Goal: Task Accomplishment & Management: Use online tool/utility

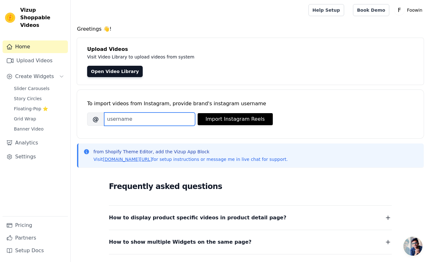
click at [147, 118] on input "Brand's Instagram Username" at bounding box center [149, 118] width 91 height 13
click at [136, 119] on input "foowin" at bounding box center [149, 118] width 91 height 13
paste input "living"
type input "foowinliving"
click at [208, 94] on div "To import videos from Instagram, provide brand's instagram username Brand's Ins…" at bounding box center [250, 109] width 327 height 39
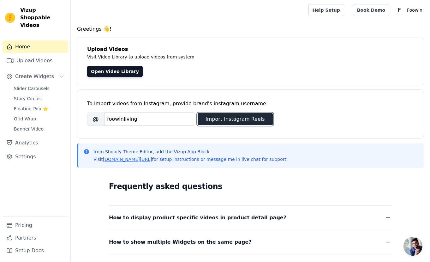
click at [225, 119] on button "Import Instagram Reels" at bounding box center [235, 119] width 75 height 12
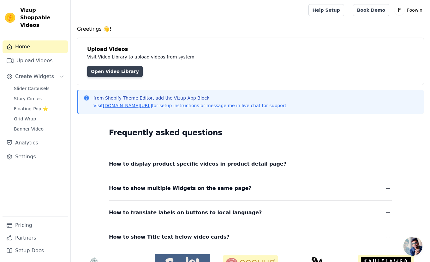
click at [120, 73] on link "Open Video Library" at bounding box center [115, 71] width 56 height 11
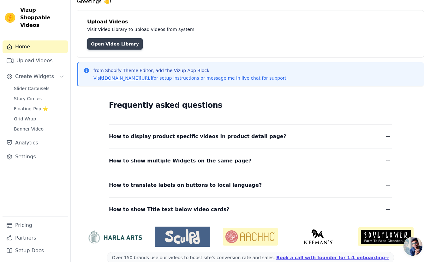
scroll to position [39, 0]
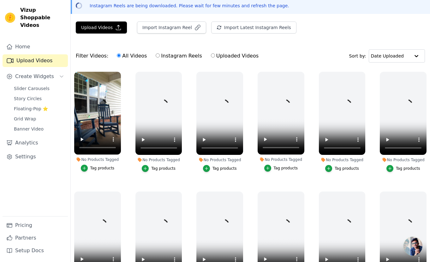
scroll to position [17, 0]
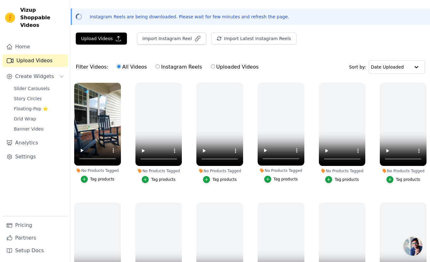
click at [96, 177] on div "Tag products" at bounding box center [102, 179] width 24 height 5
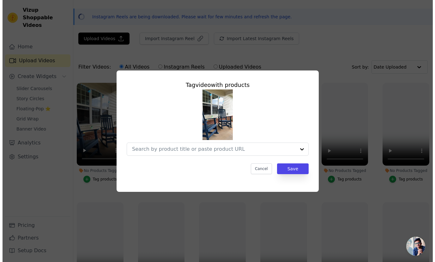
scroll to position [0, 0]
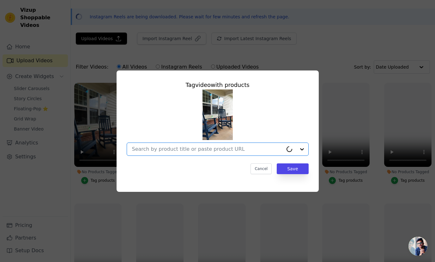
click at [253, 148] on input "No Products Tagged Tag video with products Option undefined, selected. Cancel S…" at bounding box center [207, 149] width 151 height 6
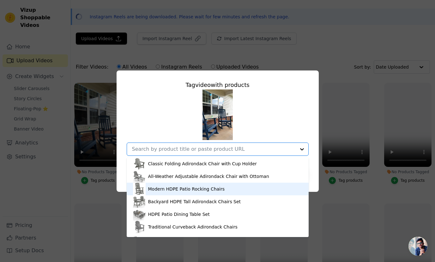
click at [209, 190] on div "Modern HDPE Patio Rocking Chairs" at bounding box center [186, 189] width 77 height 6
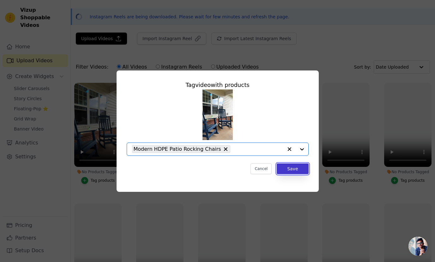
click at [301, 171] on button "Save" at bounding box center [293, 168] width 32 height 11
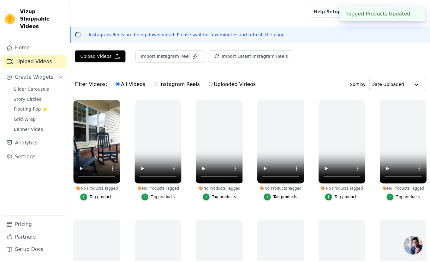
scroll to position [17, 0]
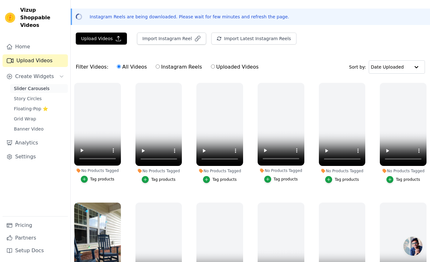
click at [44, 85] on span "Slider Carousels" at bounding box center [32, 88] width 36 height 6
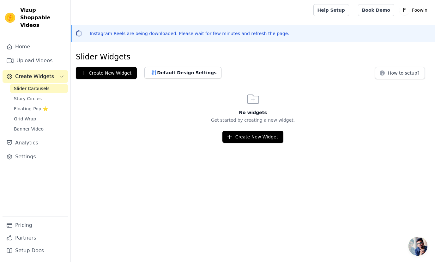
click at [97, 110] on h3 "No widgets" at bounding box center [253, 112] width 364 height 6
click at [39, 95] on span "Story Circles" at bounding box center [28, 98] width 28 height 6
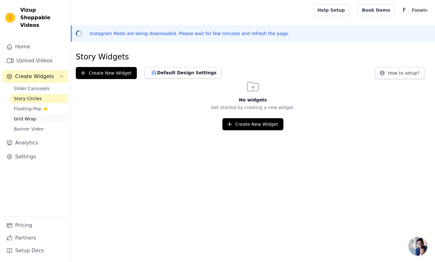
click at [45, 114] on link "Grid Wrap" at bounding box center [39, 118] width 58 height 9
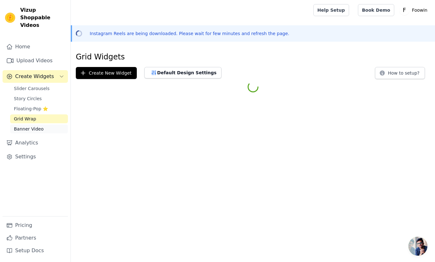
click at [46, 124] on link "Banner Video" at bounding box center [39, 128] width 58 height 9
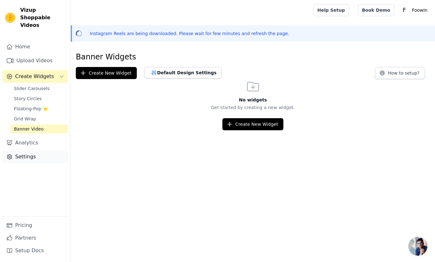
click at [38, 152] on link "Settings" at bounding box center [35, 156] width 65 height 13
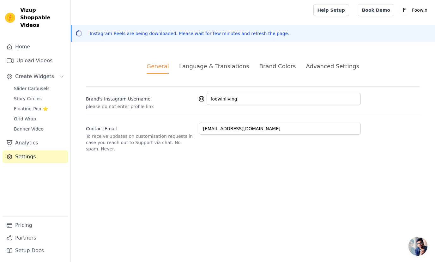
click at [218, 70] on li "Language & Translations" at bounding box center [214, 68] width 70 height 12
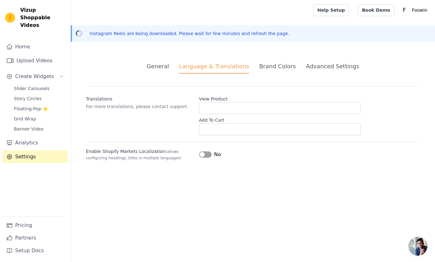
click at [291, 64] on div "Brand Colors" at bounding box center [277, 66] width 37 height 9
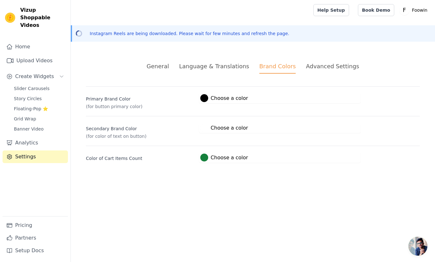
click at [311, 66] on div "Advanced Settings" at bounding box center [332, 66] width 53 height 9
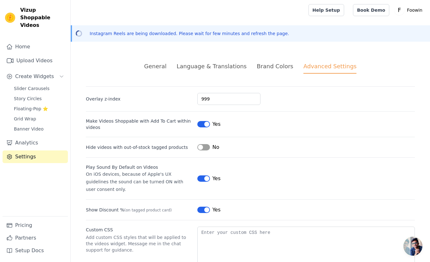
click at [273, 66] on div "Brand Colors" at bounding box center [275, 66] width 37 height 9
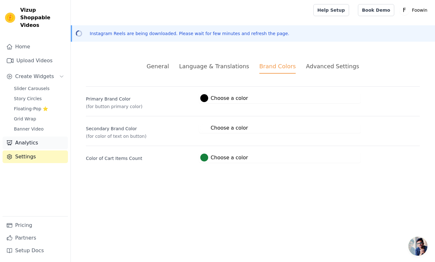
click at [45, 136] on link "Analytics" at bounding box center [35, 142] width 65 height 13
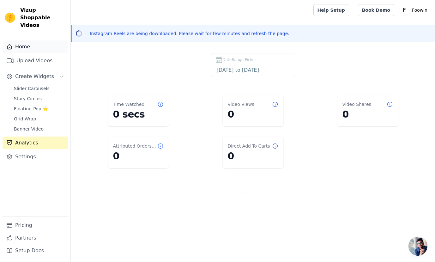
click at [33, 41] on link "Home" at bounding box center [35, 46] width 65 height 13
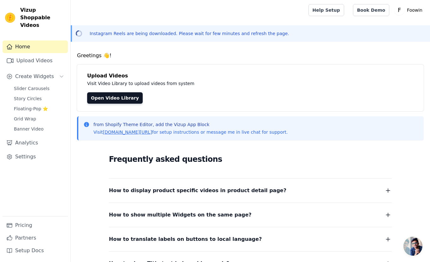
click at [177, 44] on div "Open sidebar Help Setup Book Demo Open user menu F Foowin Settings Help Docs Si…" at bounding box center [215, 163] width 430 height 327
click at [186, 57] on h4 "Greetings 👋!" at bounding box center [250, 56] width 347 height 8
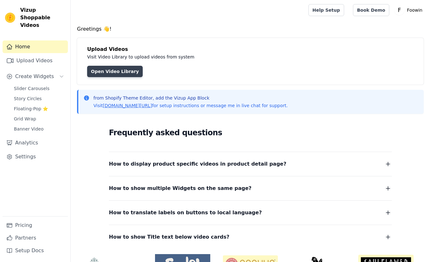
click at [118, 71] on link "Open Video Library" at bounding box center [115, 71] width 56 height 11
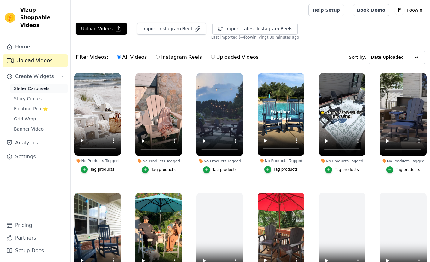
click at [43, 85] on span "Slider Carousels" at bounding box center [32, 88] width 36 height 6
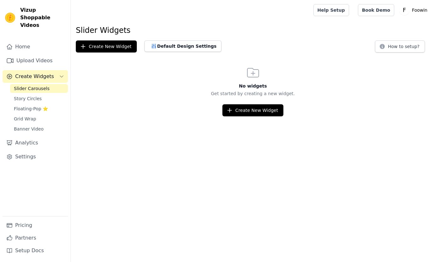
click at [193, 67] on div "No widgets Get started by creating a new widget. Create New Widget" at bounding box center [253, 90] width 364 height 51
click at [211, 69] on div "No widgets Get started by creating a new widget. Create New Widget" at bounding box center [253, 90] width 364 height 51
click at [35, 228] on link "Pricing" at bounding box center [35, 225] width 65 height 13
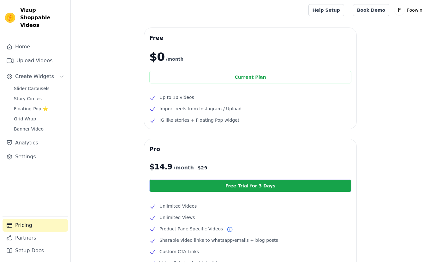
click at [126, 117] on div "Free $0 /month Current Plan Up to 10 videos Import reels from Instagram / Uploa…" at bounding box center [250, 194] width 359 height 332
click at [169, 115] on ul "Up to 10 videos Import reels from Instagram / Upload IG like stories + Floating…" at bounding box center [250, 109] width 202 height 30
drag, startPoint x: 160, startPoint y: 110, endPoint x: 263, endPoint y: 112, distance: 103.6
click at [253, 113] on ul "Up to 10 videos Import reels from Instagram / Upload IG like stories + Floating…" at bounding box center [250, 109] width 202 height 30
click at [264, 117] on li "IG like stories + Floating Pop widget" at bounding box center [250, 120] width 202 height 8
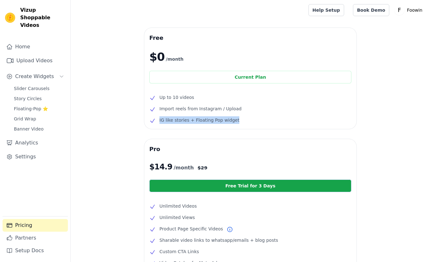
drag, startPoint x: 242, startPoint y: 119, endPoint x: 154, endPoint y: 120, distance: 87.5
click at [154, 120] on li "IG like stories + Floating Pop widget" at bounding box center [250, 120] width 202 height 8
click at [135, 136] on div "Free $0 /month Current Plan Up to 10 videos Import reels from Instagram / Uploa…" at bounding box center [250, 194] width 359 height 332
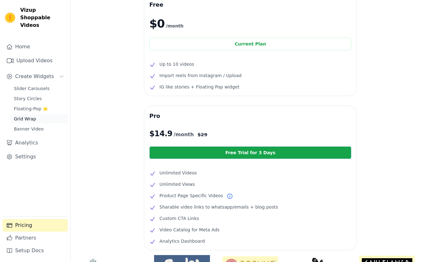
scroll to position [29, 0]
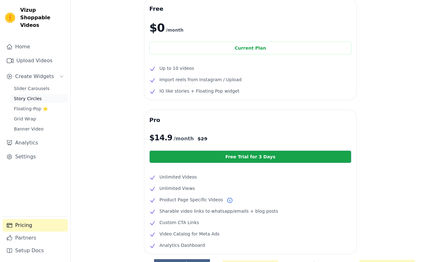
click at [32, 95] on span "Story Circles" at bounding box center [28, 98] width 28 height 6
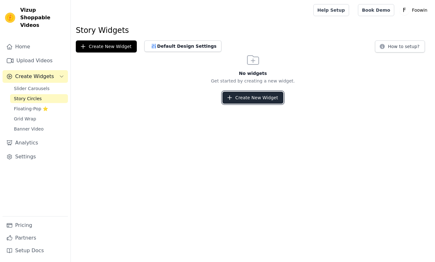
click at [255, 98] on button "Create New Widget" at bounding box center [252, 98] width 61 height 12
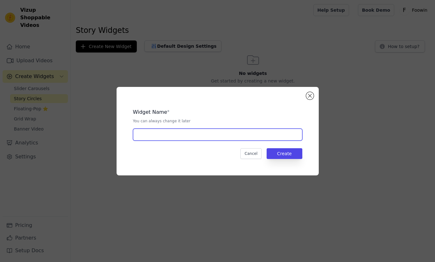
click at [200, 138] on input "text" at bounding box center [217, 135] width 169 height 12
type input "c"
type input "Cli"
click at [173, 130] on input "Engage floating circle" at bounding box center [217, 135] width 169 height 12
click at [173, 135] on input "Engage floating circle" at bounding box center [217, 135] width 169 height 12
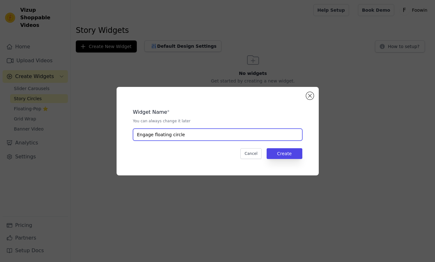
click at [173, 135] on input "Engage floating circle" at bounding box center [217, 135] width 169 height 12
type input "Engage floating circle"
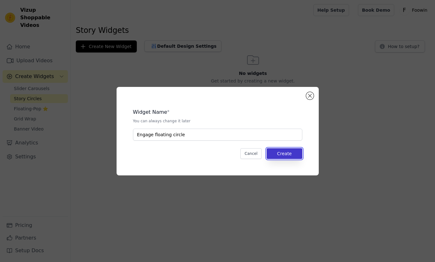
click at [283, 152] on button "Create" at bounding box center [285, 153] width 36 height 11
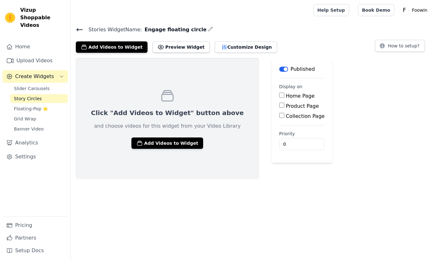
click at [334, 102] on div "Click "Add Videos to Widget" button above and choose videos for this widget fro…" at bounding box center [253, 118] width 364 height 121
click at [220, 179] on html "Vizup Shoppable Videos Home Upload Videos Create Widgets Slider Carousels Story…" at bounding box center [217, 89] width 435 height 179
drag, startPoint x: 274, startPoint y: 97, endPoint x: 272, endPoint y: 100, distance: 4.0
click at [286, 97] on label "Home Page" at bounding box center [300, 96] width 29 height 6
click at [279, 97] on input "Home Page" at bounding box center [281, 95] width 5 height 5
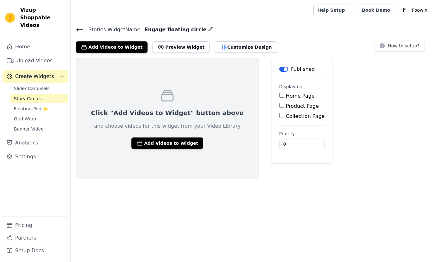
checkbox input "true"
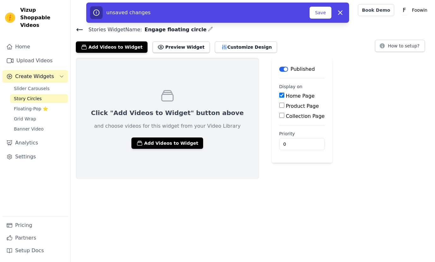
click at [279, 110] on div "Home Page Product Page Collection Page" at bounding box center [301, 106] width 45 height 28
click at [286, 107] on label "Product Page" at bounding box center [302, 106] width 33 height 6
click at [279, 107] on input "Product Page" at bounding box center [281, 105] width 5 height 5
checkbox input "true"
click at [279, 112] on div "Home Page Product Page All Product Pages Specific Product Pages Collection Page" at bounding box center [313, 114] width 69 height 45
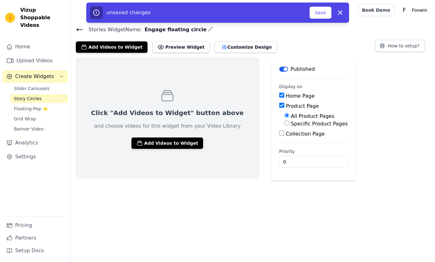
click at [279, 137] on div "Collection Page" at bounding box center [313, 134] width 69 height 8
click at [286, 135] on label "Collection Page" at bounding box center [305, 134] width 39 height 6
click at [279, 135] on input "Collection Page" at bounding box center [281, 132] width 5 height 5
checkbox input "true"
click at [201, 187] on div "Click "Add Videos to Widget" button above and choose videos for this widget fro…" at bounding box center [167, 128] width 183 height 140
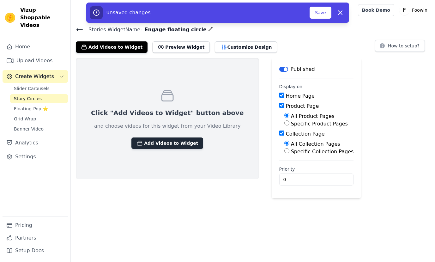
click at [167, 146] on button "Add Videos to Widget" at bounding box center [167, 142] width 72 height 11
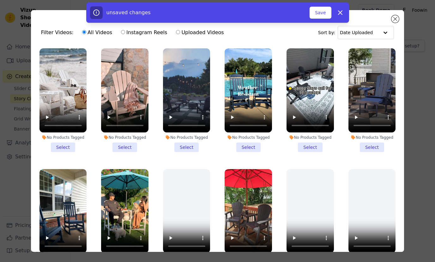
click at [59, 144] on li "No Products Tagged Select" at bounding box center [62, 100] width 47 height 104
click at [0, 0] on input "No Products Tagged Select" at bounding box center [0, 0] width 0 height 0
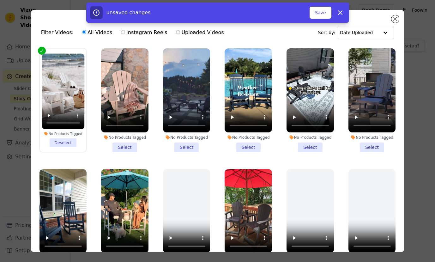
click at [117, 150] on div "No Products Tagged Select" at bounding box center [125, 100] width 54 height 111
click at [133, 142] on li "No Products Tagged Select" at bounding box center [124, 100] width 47 height 104
click at [0, 0] on input "No Products Tagged Select" at bounding box center [0, 0] width 0 height 0
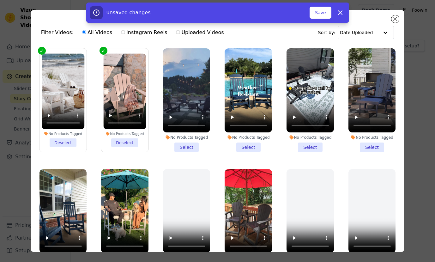
click at [176, 145] on li "No Products Tagged Select" at bounding box center [186, 100] width 47 height 104
click at [0, 0] on input "No Products Tagged Select" at bounding box center [0, 0] width 0 height 0
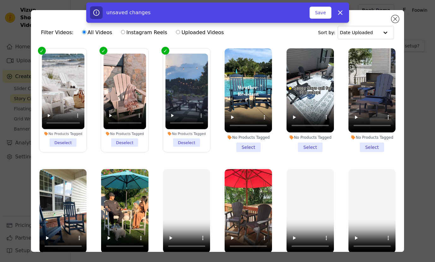
drag, startPoint x: 248, startPoint y: 141, endPoint x: 264, endPoint y: 141, distance: 15.8
click at [248, 141] on li "No Products Tagged Select" at bounding box center [248, 100] width 47 height 104
click at [0, 0] on input "No Products Tagged Select" at bounding box center [0, 0] width 0 height 0
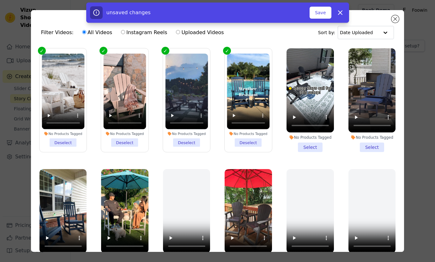
click at [306, 141] on li "No Products Tagged Select" at bounding box center [310, 100] width 47 height 104
click at [0, 0] on input "No Products Tagged Select" at bounding box center [0, 0] width 0 height 0
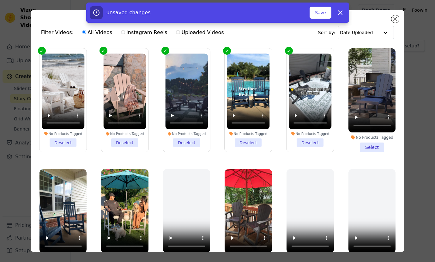
click at [358, 145] on li "No Products Tagged Select" at bounding box center [371, 100] width 47 height 104
click at [0, 0] on input "No Products Tagged Select" at bounding box center [0, 0] width 0 height 0
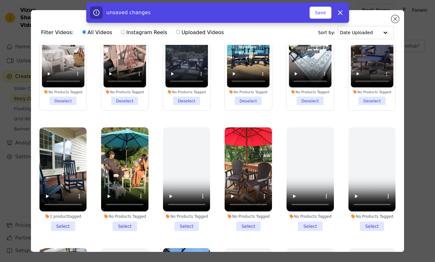
scroll to position [42, 0]
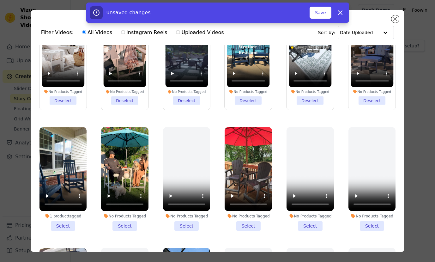
click at [66, 223] on li "1 product tagged Select" at bounding box center [62, 179] width 47 height 104
click at [0, 0] on input "1 product tagged Select" at bounding box center [0, 0] width 0 height 0
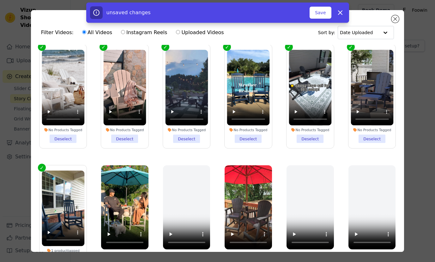
scroll to position [0, 0]
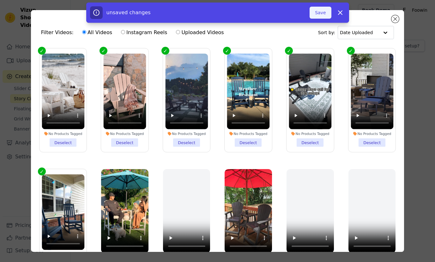
click at [325, 15] on button "Save" at bounding box center [320, 13] width 21 height 12
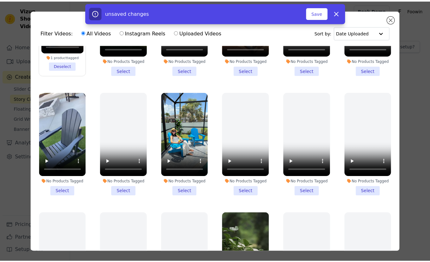
scroll to position [186, 0]
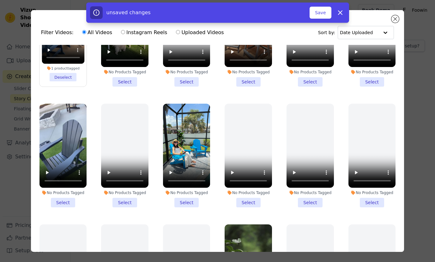
click at [397, 19] on div "unsaved changes Save Dismiss" at bounding box center [217, 13] width 435 height 20
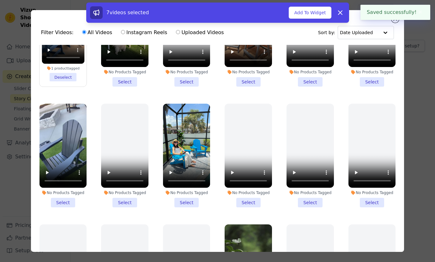
click at [422, 12] on button "✖" at bounding box center [420, 13] width 7 height 8
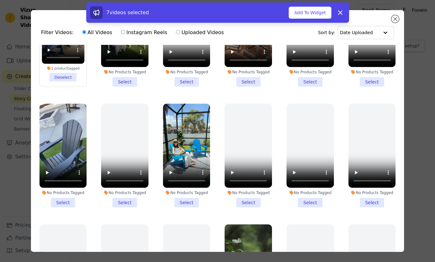
click at [395, 20] on div "7 videos selected Add To Widget Dismiss" at bounding box center [217, 14] width 435 height 23
click at [397, 19] on div "7 videos selected Add To Widget Dismiss" at bounding box center [217, 14] width 435 height 23
click at [337, 13] on icon at bounding box center [340, 13] width 8 height 8
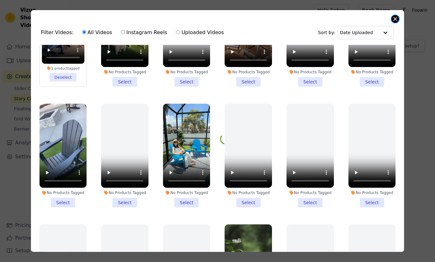
click at [396, 19] on button "Close modal" at bounding box center [395, 19] width 8 height 8
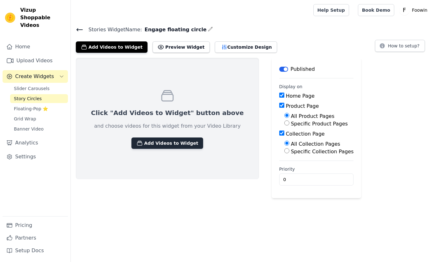
click at [169, 144] on button "Add Videos to Widget" at bounding box center [167, 142] width 72 height 11
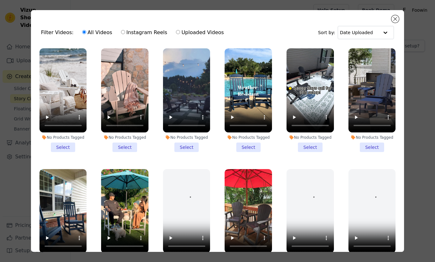
click at [71, 143] on li "No Products Tagged Select" at bounding box center [62, 100] width 47 height 104
click at [0, 0] on input "No Products Tagged Select" at bounding box center [0, 0] width 0 height 0
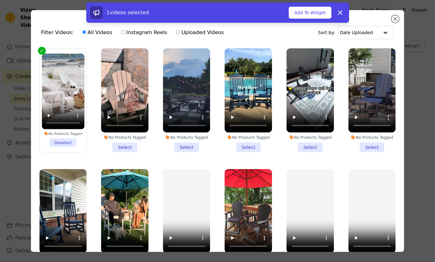
click at [125, 142] on li "No Products Tagged Select" at bounding box center [124, 100] width 47 height 104
click at [0, 0] on input "No Products Tagged Select" at bounding box center [0, 0] width 0 height 0
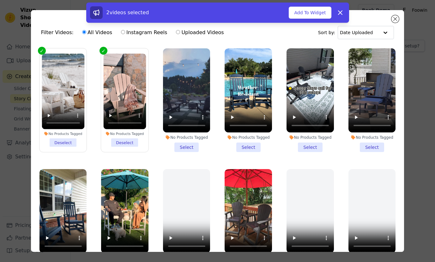
click at [186, 144] on li "No Products Tagged Select" at bounding box center [186, 100] width 47 height 104
click at [0, 0] on input "No Products Tagged Select" at bounding box center [0, 0] width 0 height 0
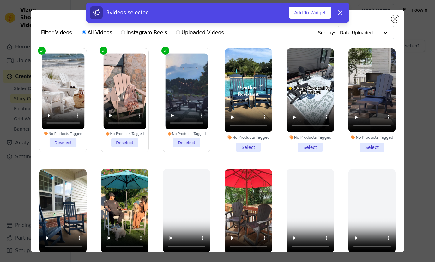
click at [253, 145] on li "No Products Tagged Select" at bounding box center [248, 100] width 47 height 104
click at [0, 0] on input "No Products Tagged Select" at bounding box center [0, 0] width 0 height 0
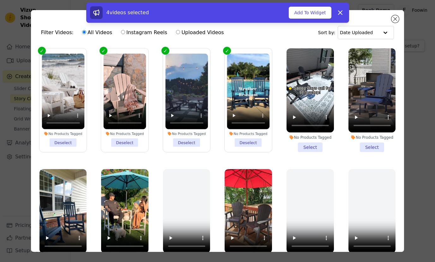
click at [304, 145] on li "No Products Tagged Select" at bounding box center [310, 100] width 47 height 104
click at [0, 0] on input "No Products Tagged Select" at bounding box center [0, 0] width 0 height 0
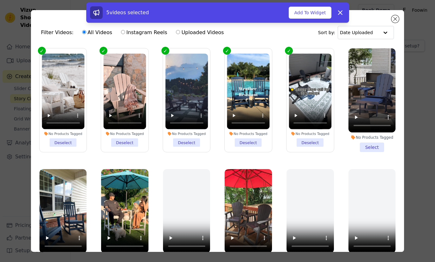
click at [378, 146] on li "No Products Tagged Select" at bounding box center [371, 100] width 47 height 104
click at [0, 0] on input "No Products Tagged Select" at bounding box center [0, 0] width 0 height 0
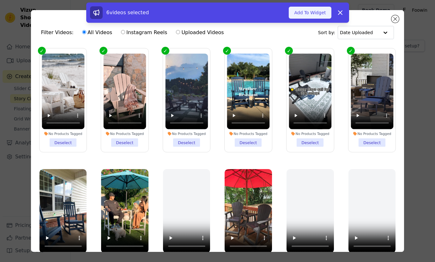
click at [322, 15] on button "Add To Widget" at bounding box center [310, 13] width 42 height 12
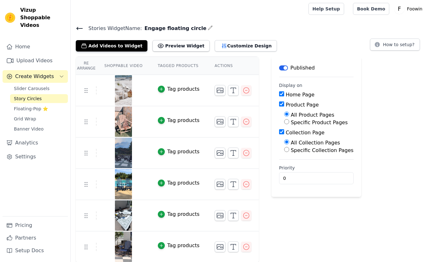
scroll to position [0, 0]
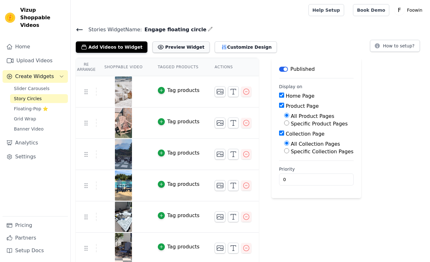
click at [188, 51] on button "Preview Widget" at bounding box center [181, 46] width 57 height 11
click at [231, 51] on button "Customize Design" at bounding box center [246, 46] width 62 height 11
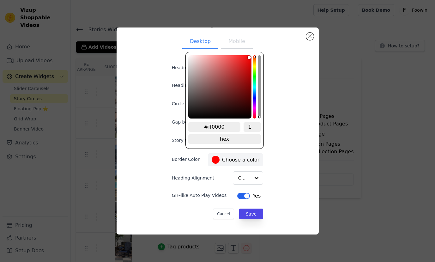
click at [212, 163] on div at bounding box center [216, 160] width 8 height 8
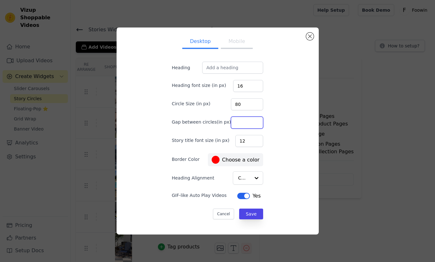
click at [280, 118] on div "Desktop Mobile Heading Heading font size (in px) 16 Circle Size (in px) 80 Gap …" at bounding box center [218, 131] width 192 height 197
click at [236, 41] on button "Mobile" at bounding box center [237, 42] width 32 height 14
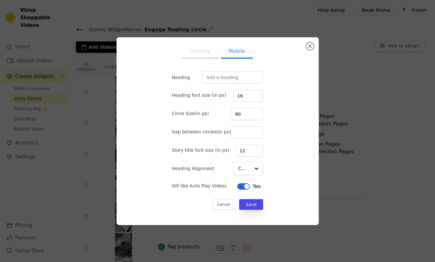
click at [195, 50] on button "Desktop" at bounding box center [200, 52] width 36 height 14
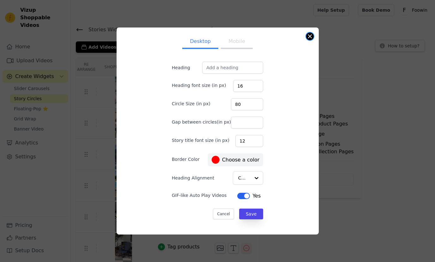
click at [308, 37] on button "Close modal" at bounding box center [310, 37] width 8 height 8
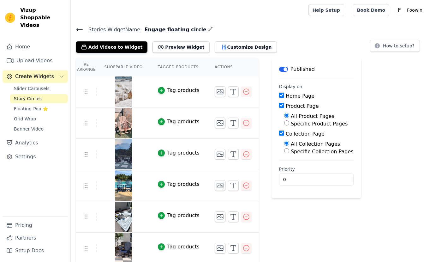
click at [342, 27] on h4 "Stories Widget Name: Engage floating circle" at bounding box center [250, 29] width 349 height 9
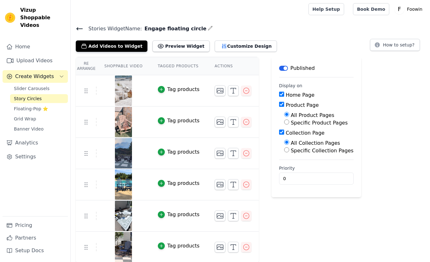
scroll to position [2, 0]
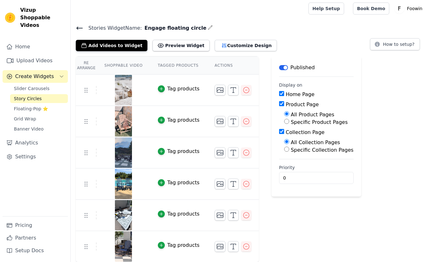
click at [76, 25] on icon at bounding box center [80, 28] width 8 height 8
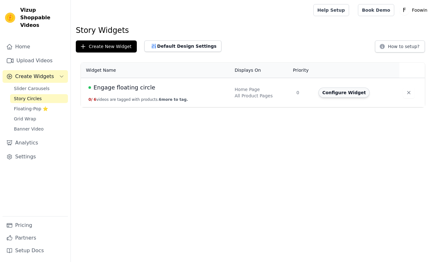
click at [341, 93] on button "Configure Widget" at bounding box center [343, 93] width 51 height 10
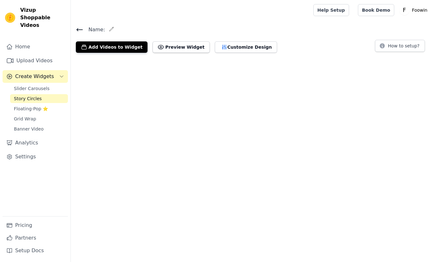
click at [81, 27] on icon at bounding box center [80, 30] width 8 height 8
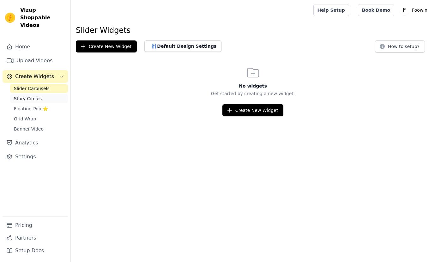
click at [38, 95] on span "Story Circles" at bounding box center [28, 98] width 28 height 6
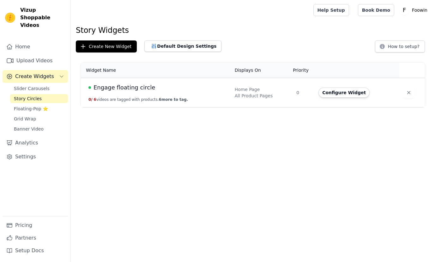
click at [173, 99] on span "6 more to tag." at bounding box center [173, 99] width 29 height 4
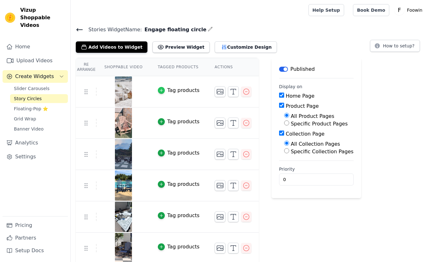
click at [163, 89] on icon "button" at bounding box center [161, 90] width 4 height 4
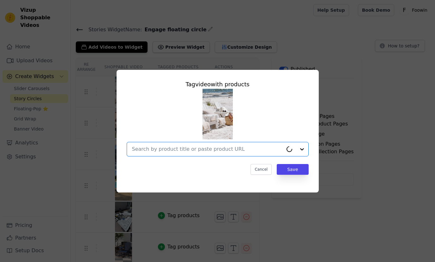
click at [220, 146] on input "text" at bounding box center [207, 149] width 151 height 8
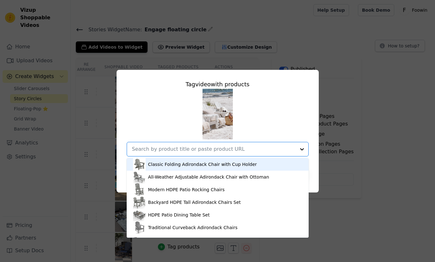
click at [208, 163] on div "Classic Folding Adirondack Chair with Cup Holder" at bounding box center [202, 164] width 109 height 6
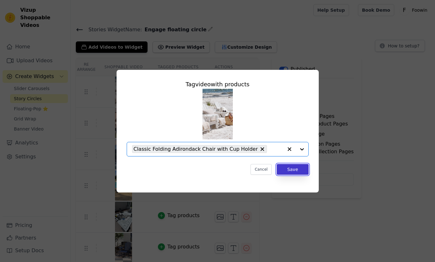
click at [299, 170] on button "Save" at bounding box center [293, 169] width 32 height 11
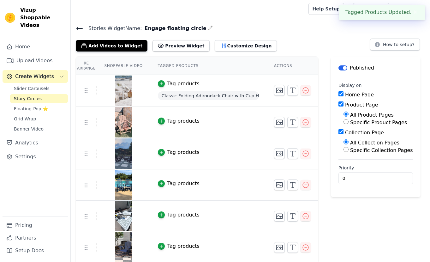
scroll to position [2, 0]
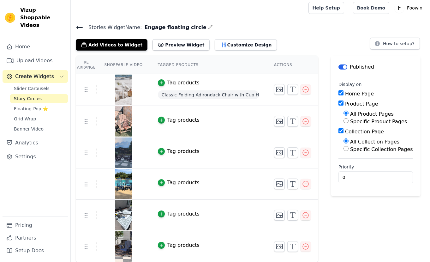
click at [179, 247] on div "Tag products" at bounding box center [183, 245] width 32 height 8
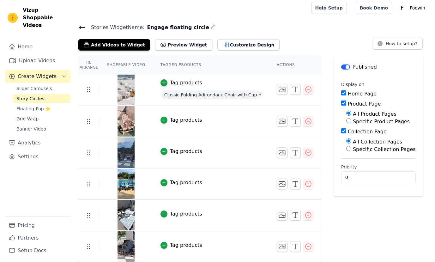
scroll to position [0, 0]
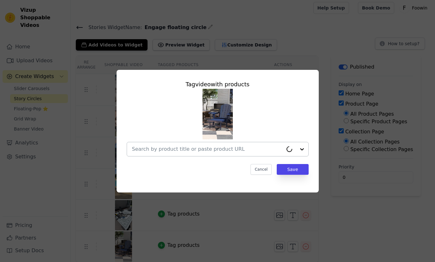
click at [231, 147] on input "text" at bounding box center [207, 149] width 151 height 8
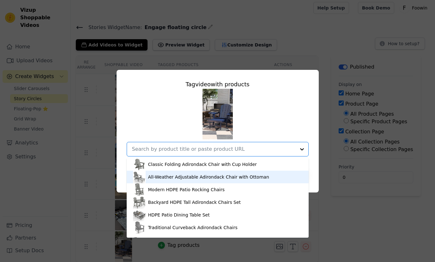
click at [196, 177] on div "All-Weather Adjustable Adirondack Chair with Ottoman" at bounding box center [208, 177] width 121 height 6
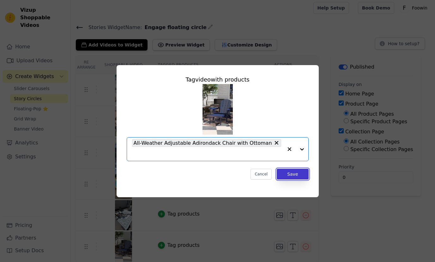
click at [305, 171] on button "Save" at bounding box center [293, 174] width 32 height 11
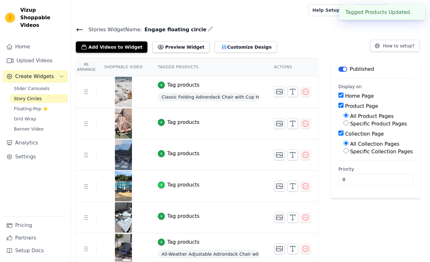
click at [160, 184] on icon "button" at bounding box center [161, 185] width 4 height 4
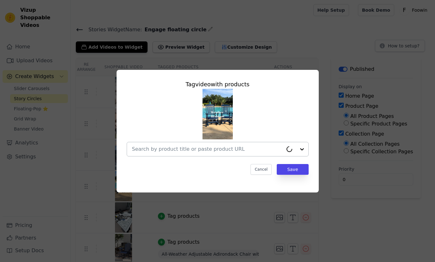
click at [238, 153] on div at bounding box center [207, 149] width 151 height 14
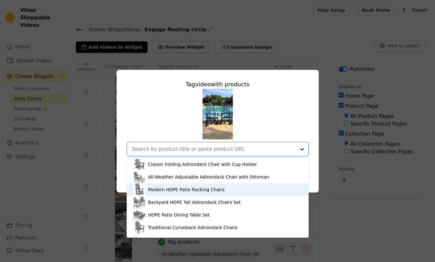
click at [180, 192] on div "Modern HDPE Patio Rocking Chairs" at bounding box center [186, 189] width 77 height 6
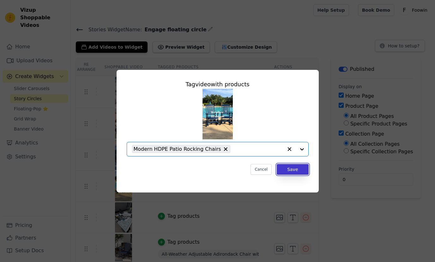
click at [293, 172] on button "Save" at bounding box center [293, 169] width 32 height 11
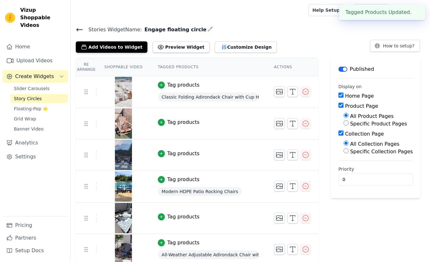
click at [77, 28] on icon at bounding box center [80, 30] width 8 height 8
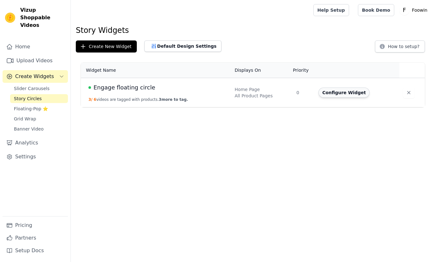
click at [338, 94] on button "Configure Widget" at bounding box center [343, 93] width 51 height 10
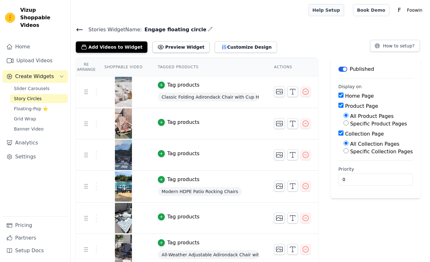
click at [336, 10] on link "Help Setup" at bounding box center [327, 10] width 36 height 12
click at [33, 106] on span "Floating-Pop ⭐" at bounding box center [31, 109] width 34 height 6
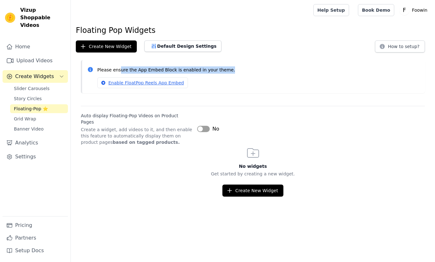
drag, startPoint x: 137, startPoint y: 68, endPoint x: 264, endPoint y: 75, distance: 127.2
click at [247, 69] on p "Please ensure the App Embed Block is enabled in your theme." at bounding box center [258, 69] width 323 height 7
drag, startPoint x: 293, startPoint y: 88, endPoint x: 291, endPoint y: 93, distance: 5.3
click at [293, 88] on div "Please ensure the App Embed Block is enabled in your theme. Enable FloatPop Ree…" at bounding box center [253, 76] width 344 height 33
click at [291, 96] on div "Please ensure the App Embed Block is enabled in your theme. Enable FloatPop Ree…" at bounding box center [253, 79] width 364 height 38
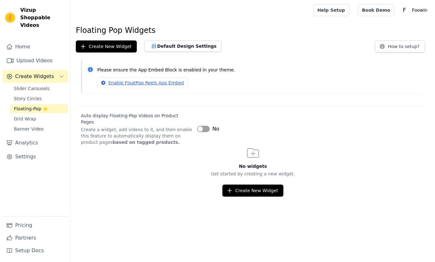
click at [164, 163] on h3 "No widgets" at bounding box center [253, 166] width 364 height 6
click at [196, 163] on h3 "No widgets" at bounding box center [253, 166] width 364 height 6
click at [202, 127] on button "Label" at bounding box center [203, 129] width 13 height 6
click at [251, 184] on button "Create New Widget" at bounding box center [252, 190] width 61 height 12
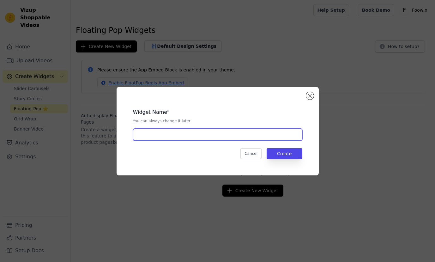
click at [214, 135] on input "text" at bounding box center [217, 135] width 169 height 12
type input "floating story"
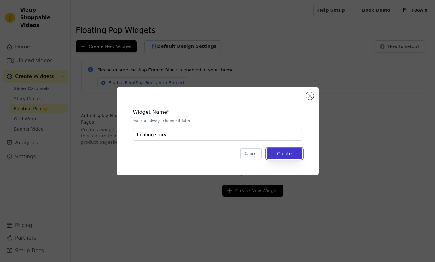
click at [297, 152] on button "Create" at bounding box center [285, 153] width 36 height 11
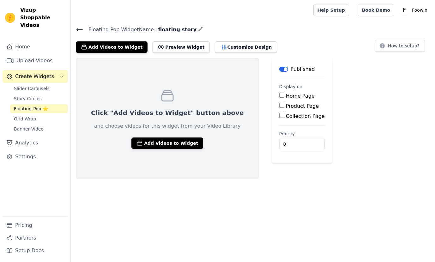
click at [279, 97] on input "Home Page" at bounding box center [281, 95] width 5 height 5
checkbox input "true"
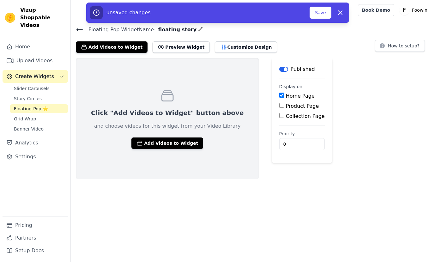
click at [279, 103] on div "Product Page" at bounding box center [301, 106] width 45 height 8
click at [279, 105] on input "Product Page" at bounding box center [281, 105] width 5 height 5
checkbox input "true"
click at [279, 133] on input "Collection Page" at bounding box center [281, 132] width 5 height 5
checkbox input "true"
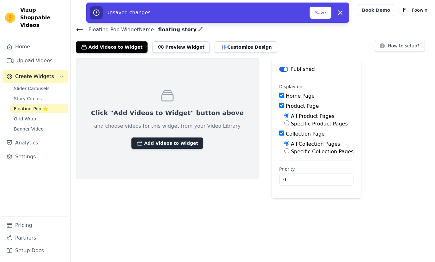
click at [178, 148] on button "Add Videos to Widget" at bounding box center [167, 142] width 72 height 11
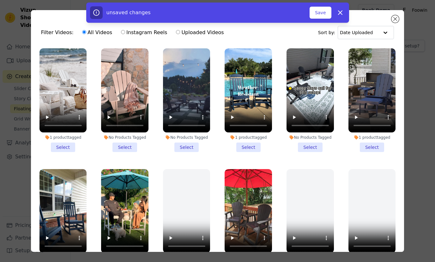
click at [62, 143] on li "1 product tagged Select" at bounding box center [62, 100] width 47 height 104
click at [0, 0] on input "1 product tagged Select" at bounding box center [0, 0] width 0 height 0
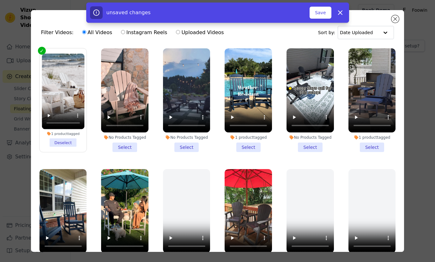
click at [355, 142] on li "1 product tagged Select" at bounding box center [371, 100] width 47 height 104
click at [0, 0] on input "1 product tagged Select" at bounding box center [0, 0] width 0 height 0
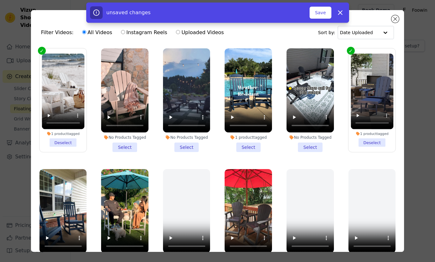
click at [373, 148] on label "1 product tagged Deselect" at bounding box center [372, 100] width 48 height 104
click at [0, 0] on input "1 product tagged Deselect" at bounding box center [0, 0] width 0 height 0
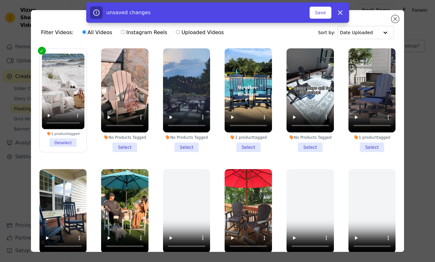
click at [370, 144] on li "1 product tagged Select" at bounding box center [371, 100] width 47 height 104
click at [0, 0] on input "1 product tagged Select" at bounding box center [0, 0] width 0 height 0
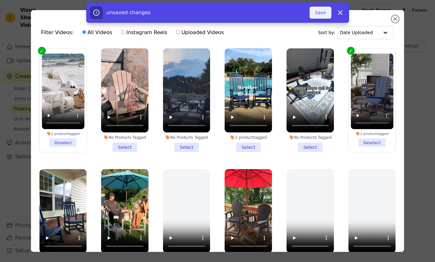
click at [324, 13] on button "Save" at bounding box center [320, 13] width 21 height 12
click at [317, 15] on button "Save" at bounding box center [320, 13] width 21 height 12
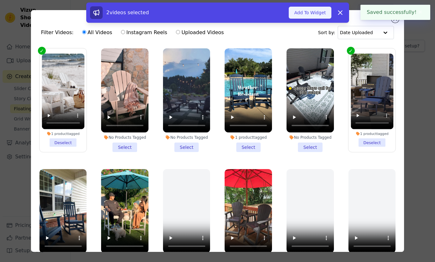
click at [311, 12] on button "Add To Widget" at bounding box center [310, 13] width 42 height 12
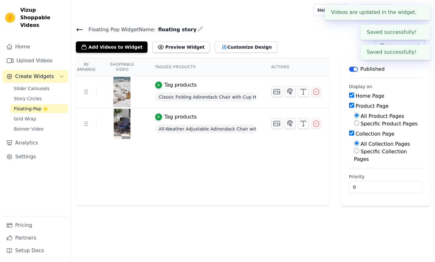
click at [285, 40] on div "Add Videos to Widget Preview Widget Customize Design How to setup?" at bounding box center [253, 46] width 354 height 14
click at [219, 45] on button "Customize Design" at bounding box center [246, 46] width 62 height 11
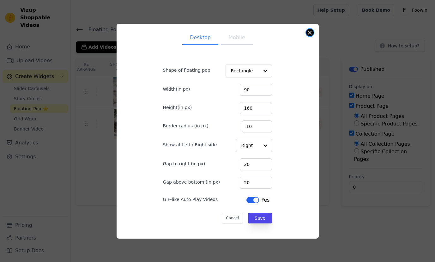
click at [308, 30] on button "Close modal" at bounding box center [310, 33] width 8 height 8
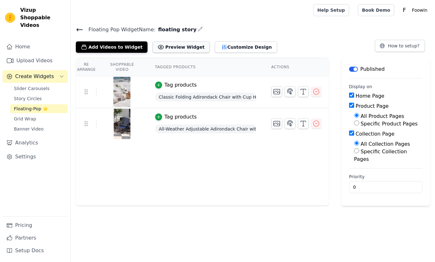
click at [160, 49] on button "Preview Widget" at bounding box center [181, 46] width 57 height 11
click at [291, 93] on icon "button" at bounding box center [290, 92] width 8 height 8
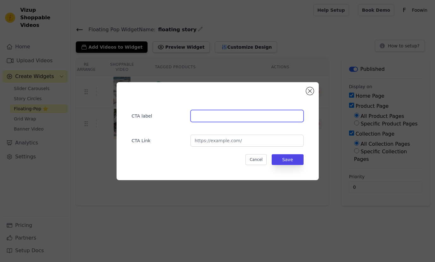
click at [238, 113] on input "text" at bounding box center [246, 116] width 113 height 12
click at [301, 94] on div "CTA label CTA Link Cancel Save" at bounding box center [218, 131] width 182 height 78
click at [309, 90] on button "Close modal" at bounding box center [310, 91] width 8 height 8
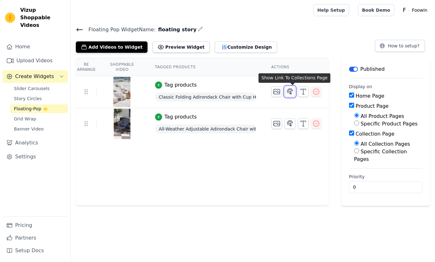
click at [288, 91] on button "button" at bounding box center [290, 91] width 11 height 11
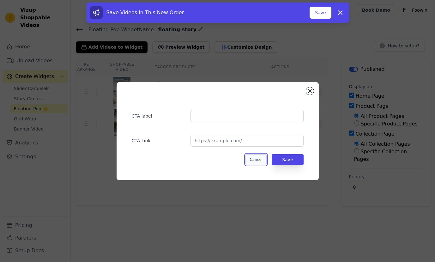
click at [257, 159] on button "Cancel" at bounding box center [255, 159] width 21 height 11
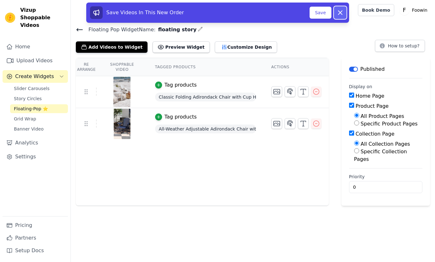
click at [340, 13] on icon at bounding box center [340, 13] width 8 height 8
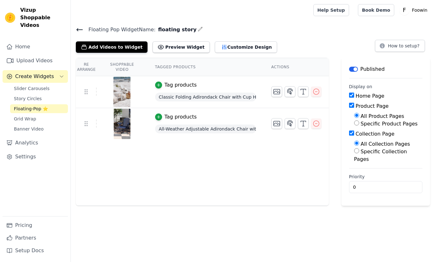
click at [179, 175] on div "Re Arrange Shoppable Video Tagged Products Actions Tag products Classic Folding…" at bounding box center [202, 132] width 253 height 148
click at [171, 51] on button "Preview Widget" at bounding box center [181, 46] width 57 height 11
click at [224, 50] on button "Customize Design" at bounding box center [246, 46] width 62 height 11
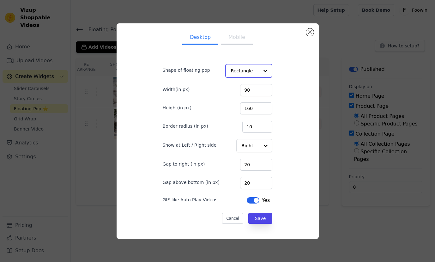
click at [245, 66] on input "Shape of floating pop" at bounding box center [245, 70] width 28 height 13
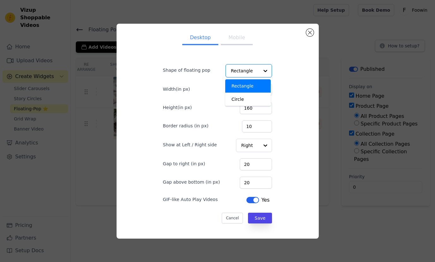
click at [274, 71] on div "Desktop Mobile Shape of floating pop Rectangle Circle Option Rectangle, selecte…" at bounding box center [218, 131] width 130 height 205
drag, startPoint x: 235, startPoint y: 48, endPoint x: 237, endPoint y: 44, distance: 5.0
click at [235, 48] on div "Desktop Mobile Shape of floating pop Rectangle Width(in px) 90 Height(in px) 16…" at bounding box center [218, 131] width 130 height 205
click at [236, 42] on button "Mobile" at bounding box center [237, 38] width 32 height 14
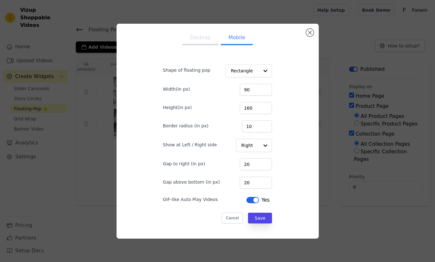
click at [209, 41] on button "Desktop" at bounding box center [200, 38] width 36 height 14
click at [226, 39] on button "Mobile" at bounding box center [237, 38] width 32 height 14
click at [200, 40] on button "Desktop" at bounding box center [200, 38] width 36 height 14
click at [231, 33] on button "Mobile" at bounding box center [237, 38] width 32 height 14
click at [307, 32] on button "Close modal" at bounding box center [310, 33] width 8 height 8
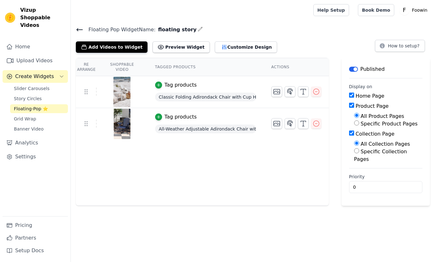
click at [181, 168] on div "Re Arrange Shoppable Video Tagged Products Actions Tag products Classic Folding…" at bounding box center [202, 132] width 253 height 148
click at [117, 48] on button "Add Videos to Widget" at bounding box center [112, 46] width 72 height 11
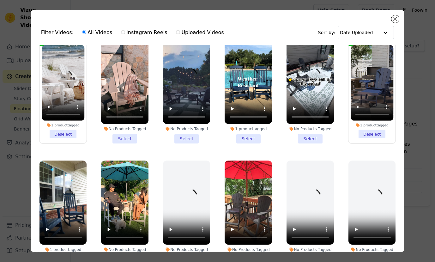
scroll to position [9, 0]
drag, startPoint x: 241, startPoint y: 136, endPoint x: 234, endPoint y: 137, distance: 7.1
click at [241, 136] on li "1 product tagged Select" at bounding box center [248, 92] width 47 height 104
click at [0, 0] on input "1 product tagged Select" at bounding box center [0, 0] width 0 height 0
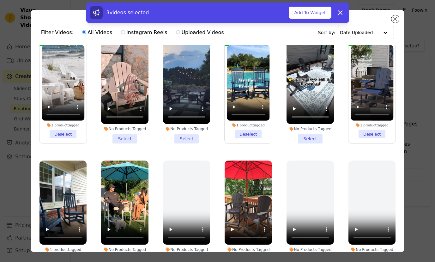
click at [186, 136] on li "No Products Tagged Select" at bounding box center [186, 92] width 47 height 104
click at [0, 0] on input "No Products Tagged Select" at bounding box center [0, 0] width 0 height 0
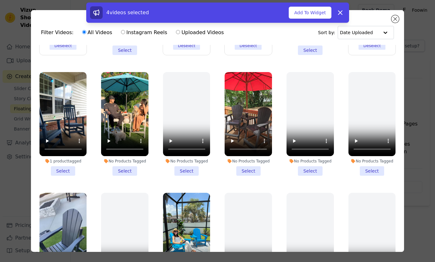
scroll to position [97, 0]
click at [133, 168] on li "No Products Tagged Select" at bounding box center [124, 124] width 47 height 104
click at [0, 0] on input "No Products Tagged Select" at bounding box center [0, 0] width 0 height 0
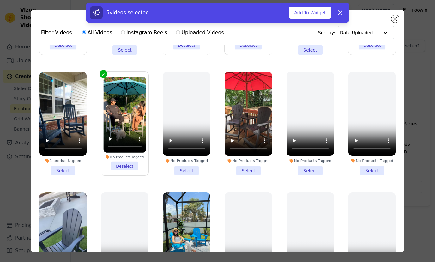
click at [244, 166] on li "No Products Tagged Select" at bounding box center [248, 124] width 47 height 104
click at [0, 0] on input "No Products Tagged Select" at bounding box center [0, 0] width 0 height 0
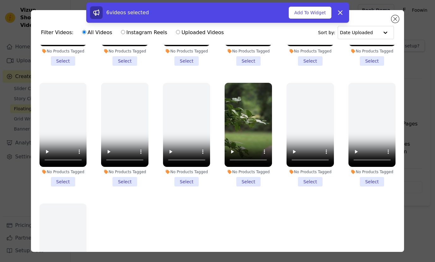
scroll to position [212, 0]
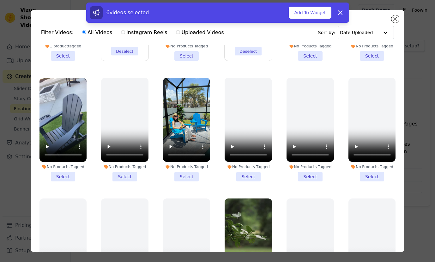
click at [66, 168] on li "No Products Tagged Select" at bounding box center [62, 130] width 47 height 104
click at [0, 0] on input "No Products Tagged Select" at bounding box center [0, 0] width 0 height 0
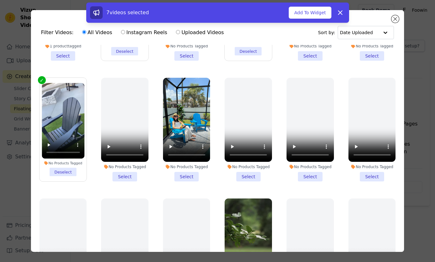
click at [189, 166] on li "No Products Tagged Select" at bounding box center [186, 130] width 47 height 104
click at [0, 0] on input "No Products Tagged Select" at bounding box center [0, 0] width 0 height 0
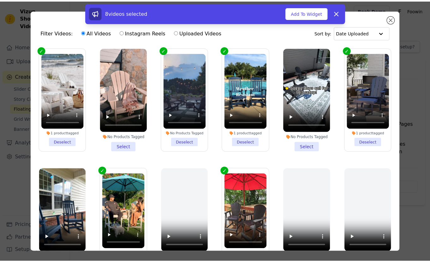
scroll to position [0, 0]
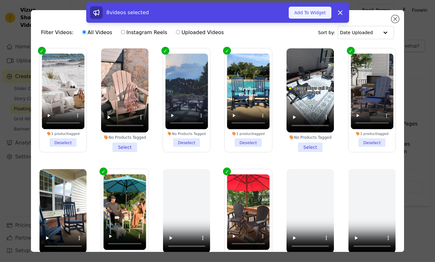
click at [309, 14] on button "Add To Widget" at bounding box center [310, 13] width 42 height 12
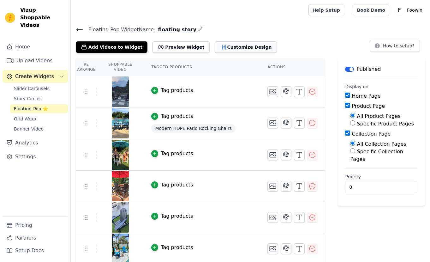
click at [232, 45] on button "Customize Design" at bounding box center [246, 46] width 62 height 11
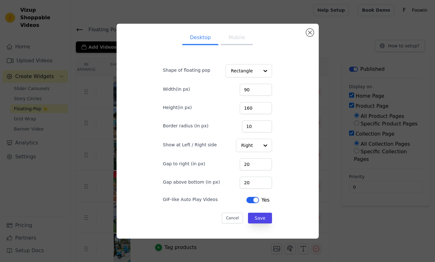
click at [305, 32] on div "Desktop Mobile Shape of floating pop Rectangle Width(in px) 90 Height(in px) 16…" at bounding box center [218, 131] width 192 height 205
click at [315, 29] on div "Desktop Mobile Shape of floating pop Rectangle Width(in px) 90 Height(in px) 16…" at bounding box center [218, 131] width 202 height 215
click at [310, 31] on button "Close modal" at bounding box center [310, 33] width 8 height 8
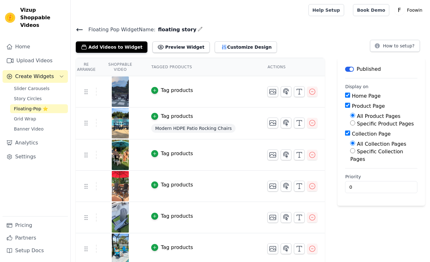
click at [83, 29] on icon at bounding box center [80, 30] width 8 height 8
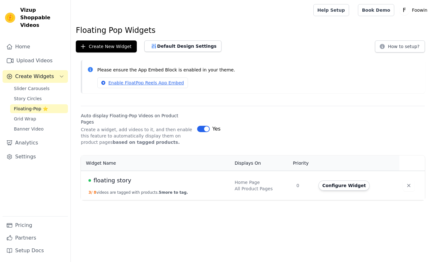
click at [114, 179] on td "floating story 3 / 8 videos are tagged with products. 5 more to tag." at bounding box center [156, 185] width 150 height 29
click at [170, 190] on span "5 more to tag." at bounding box center [173, 192] width 29 height 4
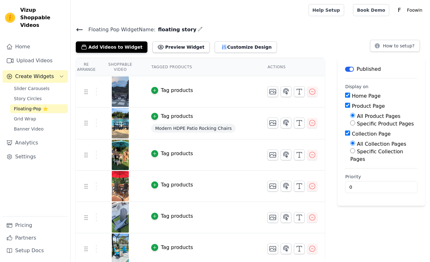
click at [123, 92] on img at bounding box center [121, 91] width 18 height 30
click at [157, 91] on icon "button" at bounding box center [155, 90] width 4 height 4
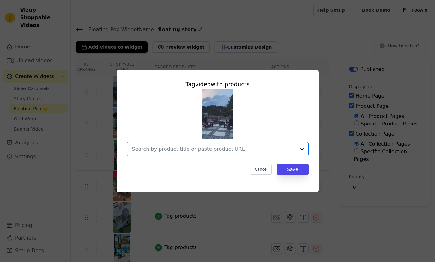
click at [299, 150] on div at bounding box center [302, 149] width 13 height 14
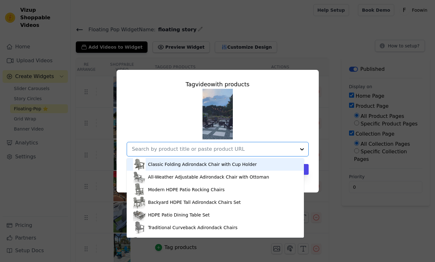
click at [231, 165] on div "Classic Folding Adirondack Chair with Cup Holder" at bounding box center [202, 164] width 109 height 6
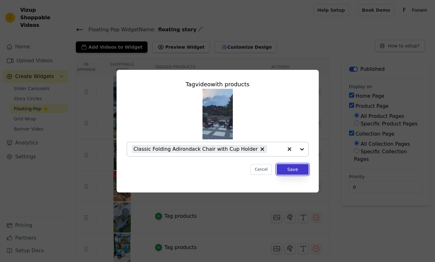
click at [297, 171] on button "Save" at bounding box center [293, 169] width 32 height 11
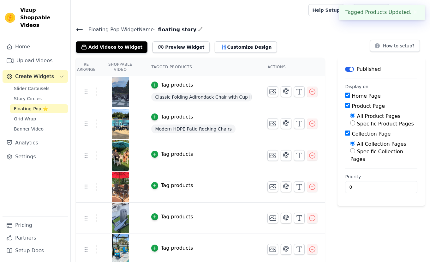
click at [169, 154] on div "Tag products" at bounding box center [177, 154] width 32 height 8
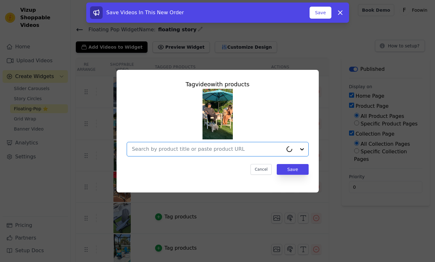
click at [245, 147] on input "text" at bounding box center [207, 149] width 151 height 8
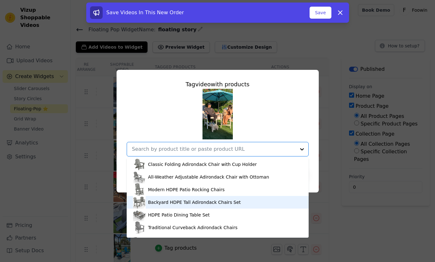
click at [226, 202] on div "Backyard HDPE Tall Adirondack Chairs Set" at bounding box center [194, 202] width 93 height 6
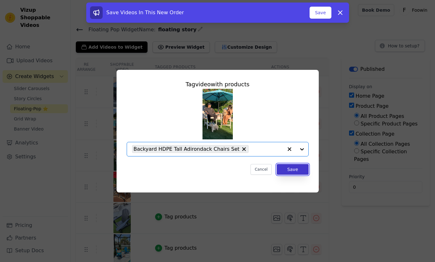
click at [296, 171] on button "Save" at bounding box center [293, 169] width 32 height 11
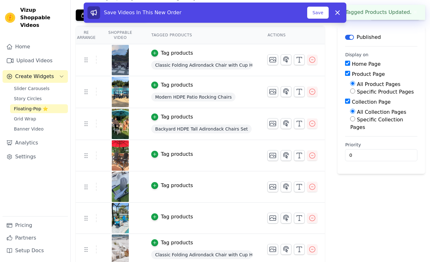
scroll to position [36, 0]
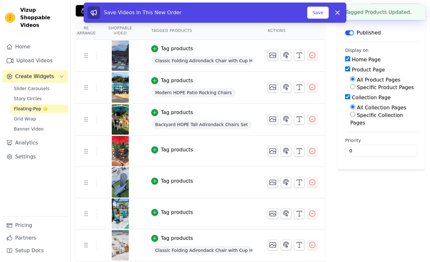
click at [180, 152] on div "Tag products" at bounding box center [177, 150] width 32 height 8
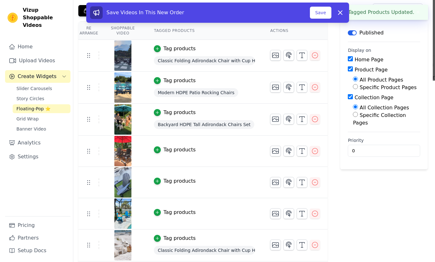
scroll to position [0, 0]
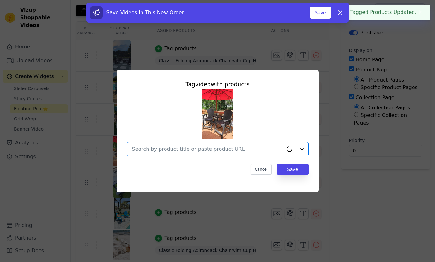
click at [220, 150] on input "text" at bounding box center [207, 149] width 151 height 8
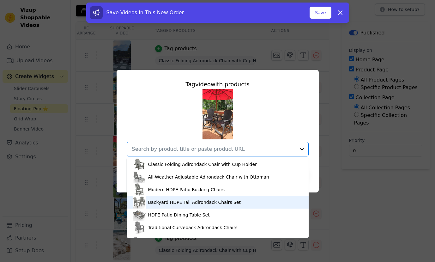
click at [200, 200] on div "Backyard HDPE Tall Adirondack Chairs Set" at bounding box center [194, 202] width 93 height 6
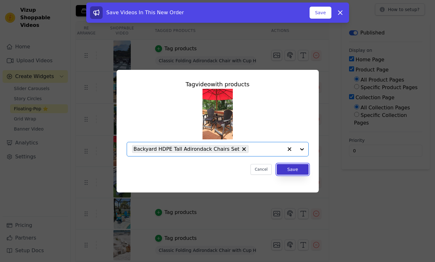
click at [291, 171] on button "Save" at bounding box center [293, 169] width 32 height 11
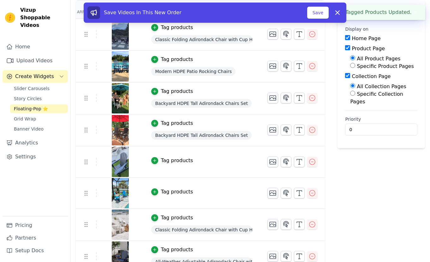
scroll to position [68, 0]
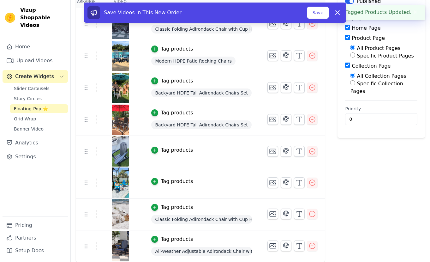
click at [179, 148] on div "Tag products" at bounding box center [177, 150] width 32 height 8
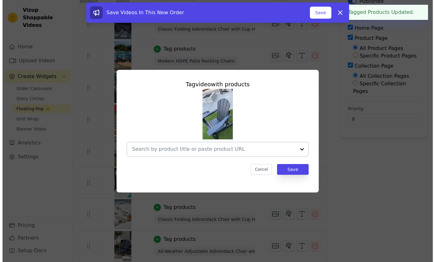
scroll to position [0, 0]
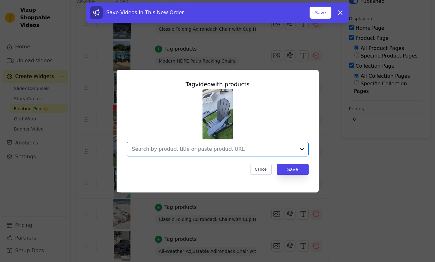
click at [203, 150] on input "text" at bounding box center [214, 149] width 164 height 8
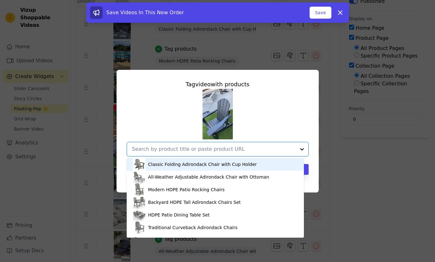
click at [220, 160] on div "Classic Folding Adirondack Chair with Cup Holder" at bounding box center [215, 164] width 165 height 13
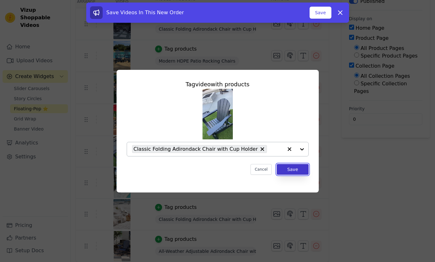
click at [295, 167] on button "Save" at bounding box center [293, 169] width 32 height 11
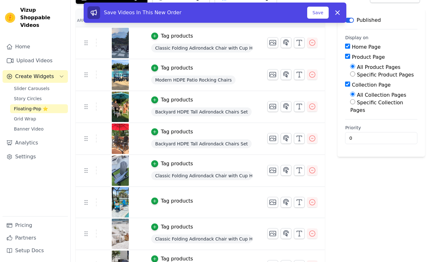
scroll to position [69, 0]
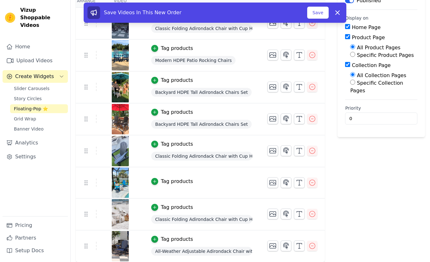
click at [175, 179] on div "Tag products" at bounding box center [177, 182] width 32 height 8
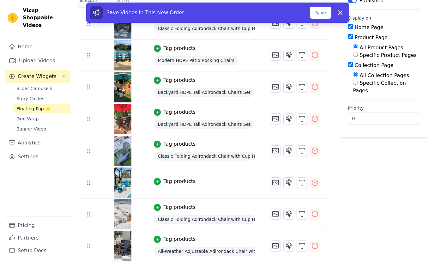
scroll to position [0, 0]
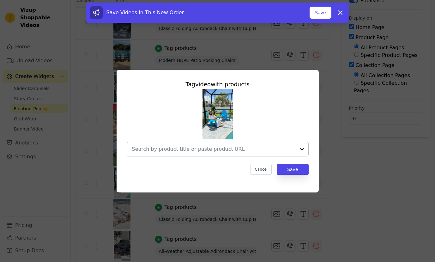
click at [193, 150] on input "text" at bounding box center [214, 149] width 164 height 8
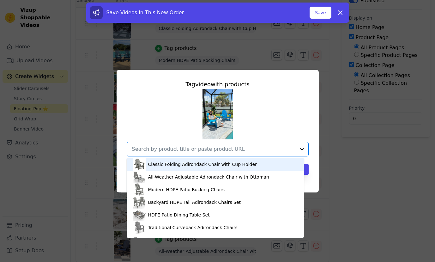
click at [172, 164] on div "Classic Folding Adirondack Chair with Cup Holder" at bounding box center [202, 164] width 109 height 6
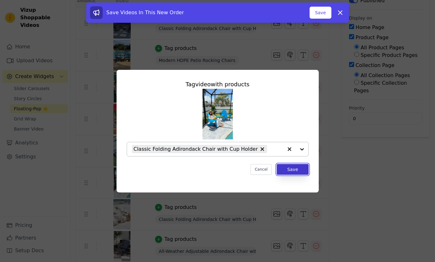
click at [301, 171] on button "Save" at bounding box center [293, 169] width 32 height 11
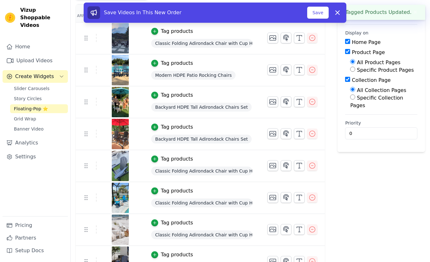
scroll to position [69, 0]
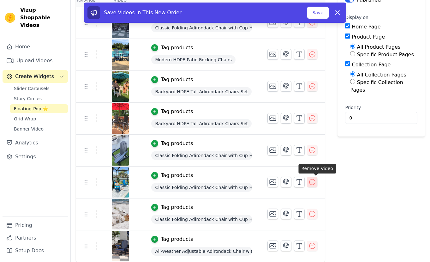
click at [316, 181] on icon "button" at bounding box center [313, 182] width 8 height 8
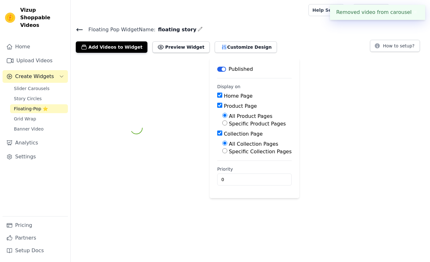
scroll to position [0, 0]
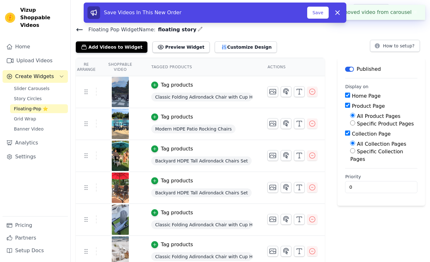
click at [76, 31] on icon at bounding box center [80, 30] width 8 height 8
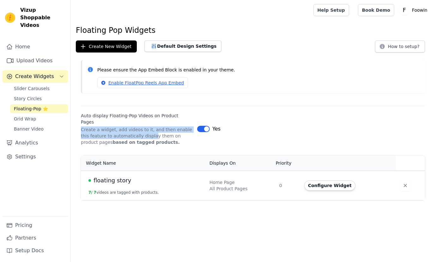
drag, startPoint x: 82, startPoint y: 124, endPoint x: 144, endPoint y: 133, distance: 63.3
click at [142, 133] on p "Create a widget, add videos to it, and then enable this feature to automaticall…" at bounding box center [136, 135] width 111 height 19
click at [173, 141] on div at bounding box center [171, 144] width 60 height 13
click at [170, 138] on div at bounding box center [171, 144] width 60 height 13
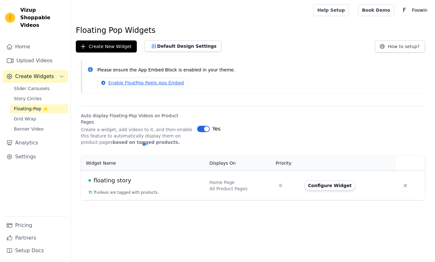
click at [160, 137] on p "Create a widget, add videos to it, and then enable this feature to automaticall…" at bounding box center [136, 135] width 111 height 19
click at [323, 180] on button "Configure Widget" at bounding box center [329, 185] width 51 height 10
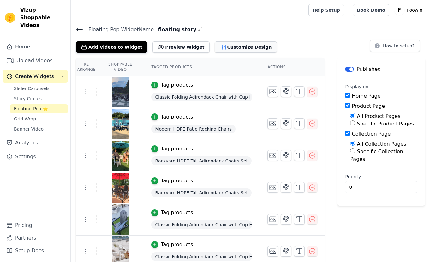
click at [229, 48] on button "Customize Design" at bounding box center [246, 46] width 62 height 11
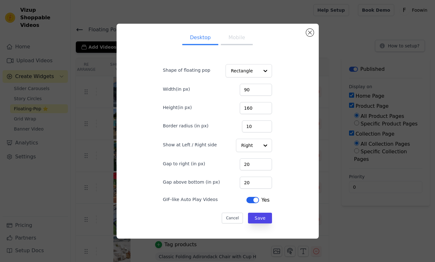
click at [330, 53] on div "Desktop Mobile Shape of floating pop Rectangle Width(in px) 90 Height(in px) 16…" at bounding box center [217, 131] width 415 height 235
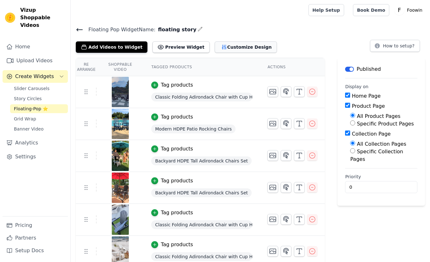
click at [232, 44] on button "Customize Design" at bounding box center [246, 46] width 62 height 11
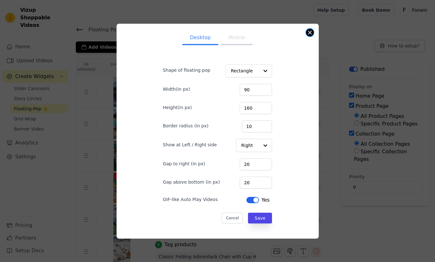
click at [307, 33] on button "Close modal" at bounding box center [310, 33] width 8 height 8
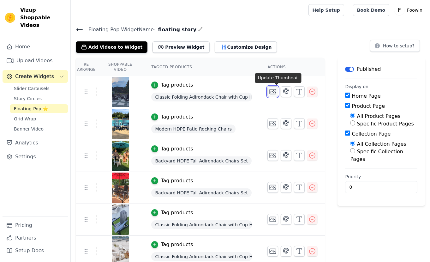
click at [276, 92] on icon "button" at bounding box center [273, 91] width 6 height 5
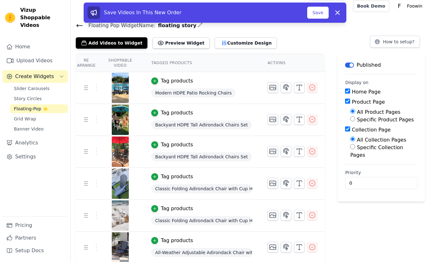
scroll to position [5, 0]
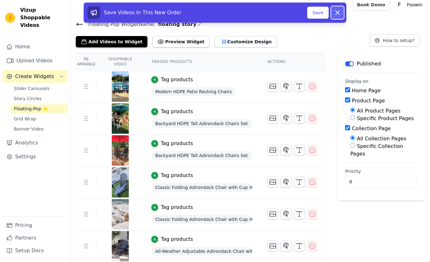
click at [336, 14] on icon at bounding box center [338, 13] width 4 height 4
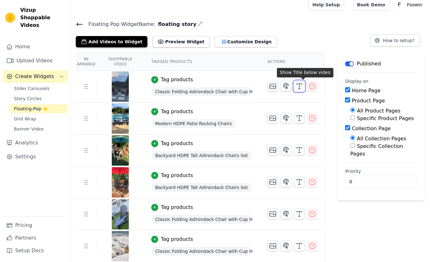
click at [301, 87] on icon "button" at bounding box center [300, 86] width 8 height 8
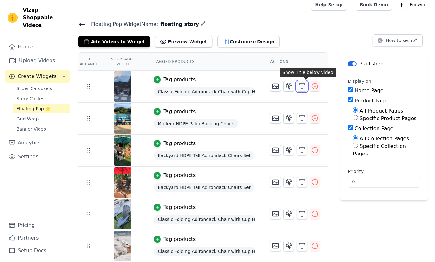
scroll to position [0, 0]
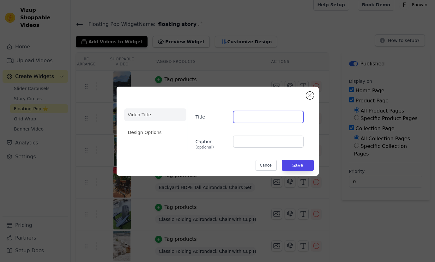
click at [266, 120] on input "Title" at bounding box center [268, 117] width 70 height 12
click at [264, 98] on div "Video Title Design Options Title Caption (optional) Cancel Save" at bounding box center [218, 131] width 192 height 79
click at [151, 129] on li "Design Options" at bounding box center [155, 132] width 62 height 13
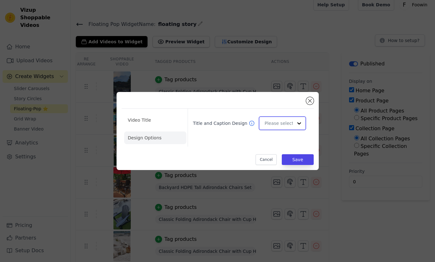
click at [286, 124] on input "Title and Caption Design" at bounding box center [278, 123] width 28 height 13
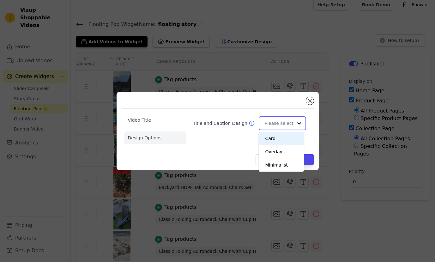
click at [274, 139] on div "Card" at bounding box center [281, 138] width 45 height 13
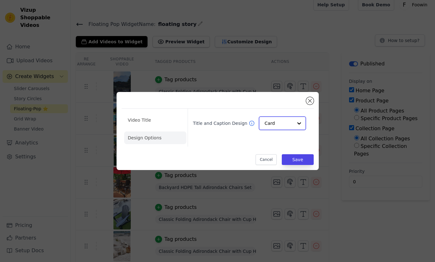
click at [275, 126] on input "Title and Caption Design" at bounding box center [278, 123] width 28 height 13
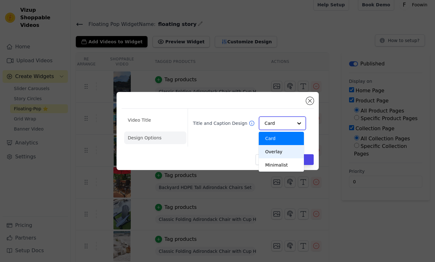
click at [276, 151] on div "Overlay" at bounding box center [281, 151] width 45 height 13
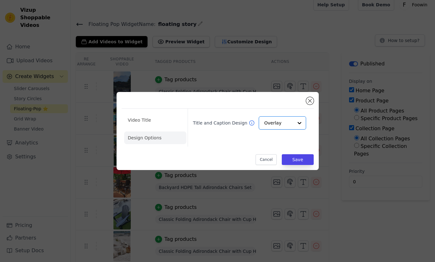
click at [233, 142] on div "Title and Caption Design Option Overlay, selected. Select is focused, type to r…" at bounding box center [248, 128] width 121 height 38
click at [137, 116] on li "Video Title" at bounding box center [155, 120] width 62 height 13
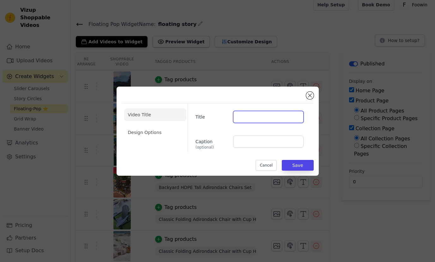
click at [253, 118] on input "Title" at bounding box center [268, 117] width 70 height 12
type input "See"
paste input "See How It Fits Your Home"
type input "See How It Fits Your Home"
click at [256, 130] on div "Title See How It Fits Your Home Caption (optional)" at bounding box center [248, 127] width 121 height 49
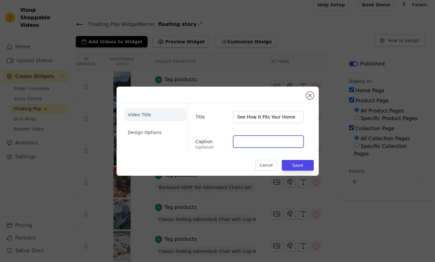
click at [256, 144] on input "Caption (optional)" at bounding box center [268, 142] width 70 height 12
type input "Shop Now"
click at [295, 160] on button "Save" at bounding box center [298, 165] width 32 height 11
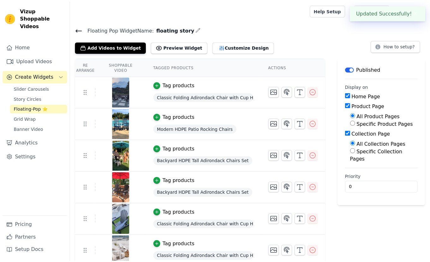
scroll to position [5, 0]
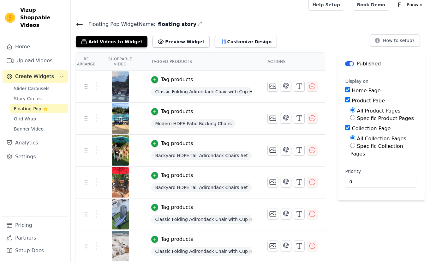
click at [126, 89] on img at bounding box center [121, 86] width 18 height 30
click at [97, 86] on div at bounding box center [120, 86] width 46 height 30
click at [89, 85] on icon at bounding box center [86, 86] width 8 height 8
click at [299, 85] on icon "button" at bounding box center [300, 86] width 8 height 8
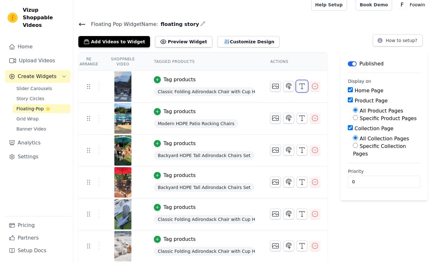
scroll to position [0, 0]
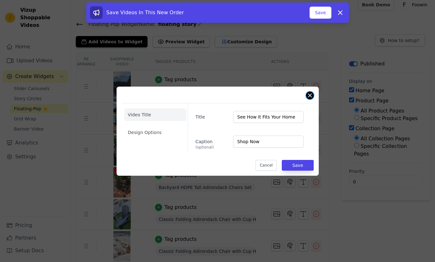
click at [309, 94] on button "Close modal" at bounding box center [310, 96] width 8 height 8
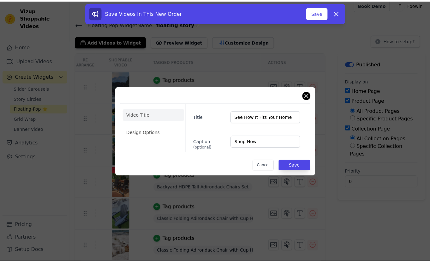
scroll to position [5, 0]
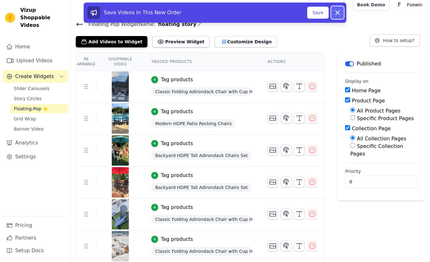
click at [337, 12] on icon at bounding box center [338, 13] width 4 height 4
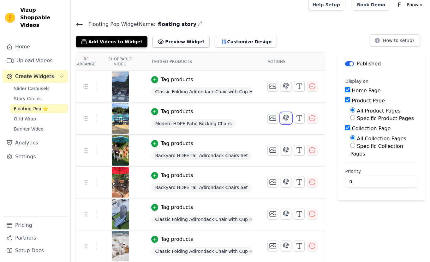
click at [288, 117] on icon "button" at bounding box center [286, 118] width 5 height 6
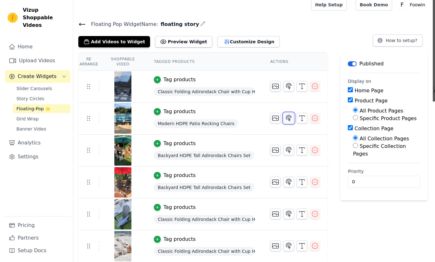
scroll to position [0, 0]
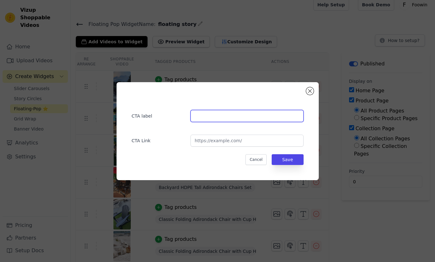
click at [277, 117] on input "text" at bounding box center [246, 116] width 113 height 12
paste input "See How It Fits Your Home"
type input "See How It Fits Your Home"
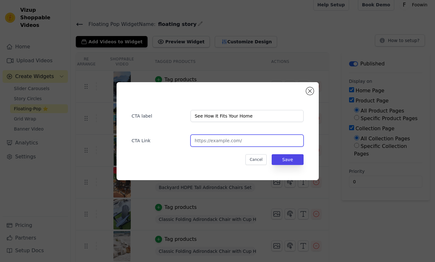
click at [238, 142] on input "url" at bounding box center [246, 141] width 113 height 12
click at [270, 129] on div "CTA Link" at bounding box center [218, 137] width 172 height 18
click at [311, 94] on div "CTA label See How It Fits Your Home CTA Link Cancel Save" at bounding box center [218, 131] width 202 height 98
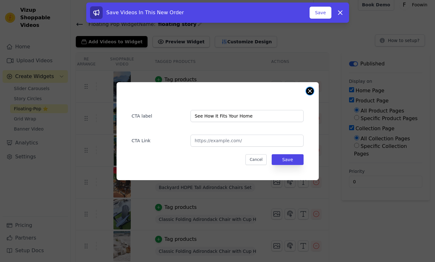
click at [312, 88] on button "Close modal" at bounding box center [310, 91] width 8 height 8
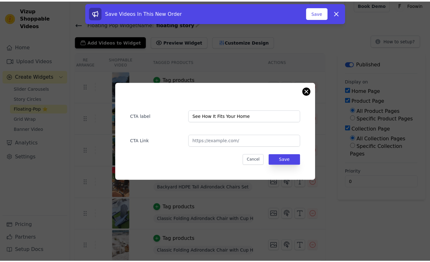
scroll to position [5, 0]
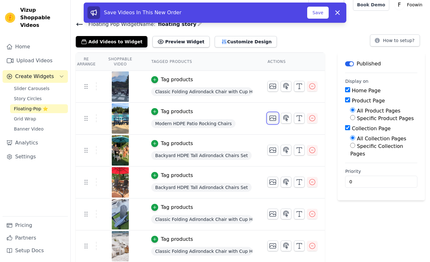
click at [277, 121] on icon "button" at bounding box center [273, 118] width 8 height 8
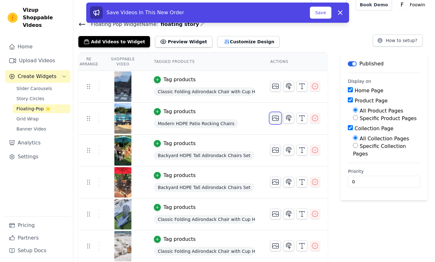
scroll to position [0, 0]
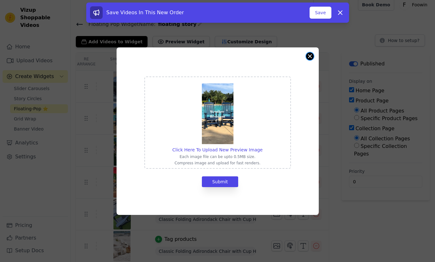
click at [308, 56] on button "Close modal" at bounding box center [310, 56] width 8 height 8
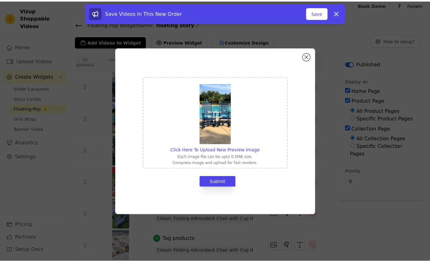
scroll to position [5, 0]
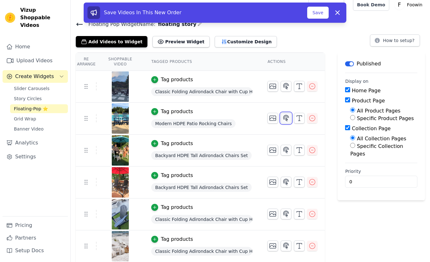
click at [288, 119] on icon "button" at bounding box center [286, 118] width 8 height 8
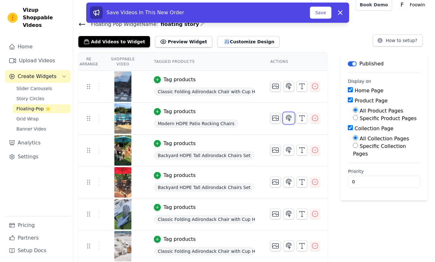
scroll to position [0, 0]
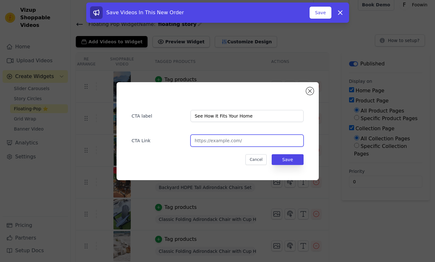
click at [253, 135] on input "url" at bounding box center [246, 141] width 113 height 12
paste input "[URL][DOMAIN_NAME]"
type input "[URL][DOMAIN_NAME]"
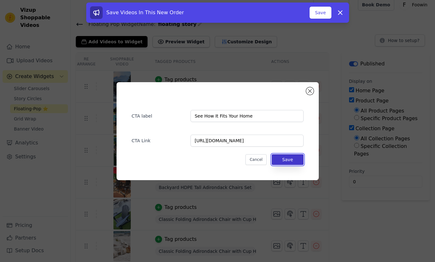
click at [286, 158] on button "Save" at bounding box center [288, 159] width 32 height 11
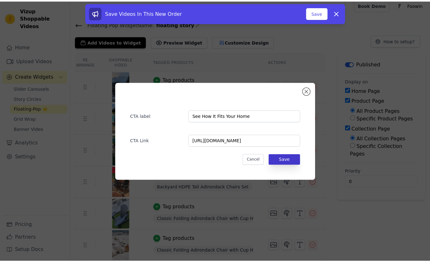
scroll to position [5, 0]
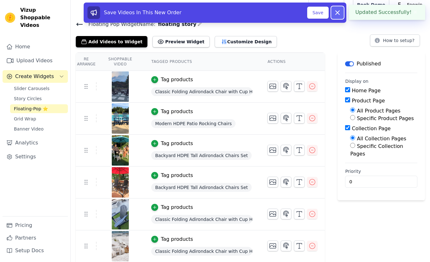
click at [336, 13] on icon at bounding box center [338, 13] width 8 height 8
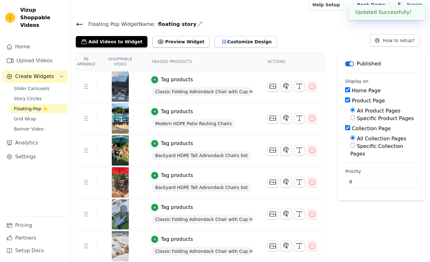
click at [332, 51] on div "Floating Pop Widget Name: floating story Add Videos to Widget Preview Widget Cu…" at bounding box center [250, 157] width 359 height 274
click at [303, 89] on icon "button" at bounding box center [300, 86] width 8 height 8
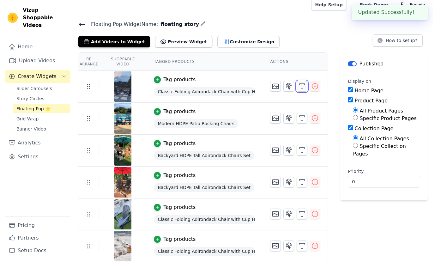
scroll to position [0, 0]
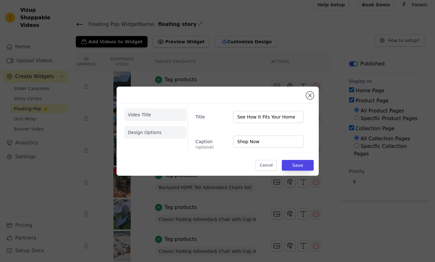
click at [178, 133] on li "Design Options" at bounding box center [155, 132] width 62 height 13
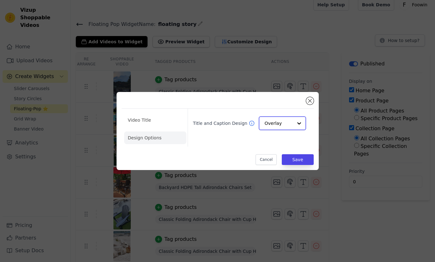
click at [286, 127] on input "Title and Caption Design" at bounding box center [278, 123] width 28 height 13
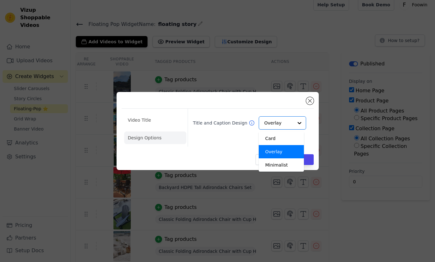
click at [285, 104] on div "Video Title Design Options Title and Caption Design Card Overlay Minimalist Opt…" at bounding box center [218, 131] width 192 height 68
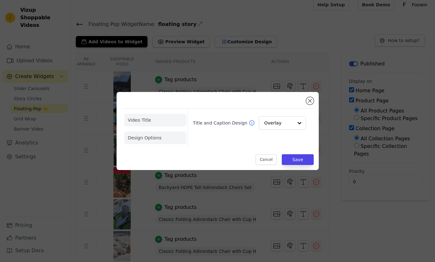
click at [163, 120] on li "Video Title" at bounding box center [155, 120] width 62 height 13
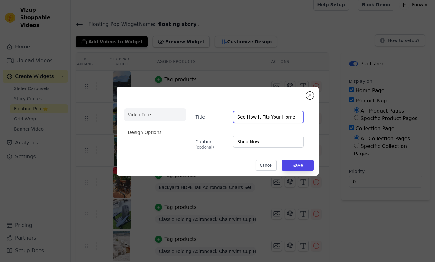
click at [285, 118] on input "See How It Fits Your Home" at bounding box center [268, 117] width 70 height 12
click at [308, 94] on button "Close modal" at bounding box center [310, 96] width 8 height 8
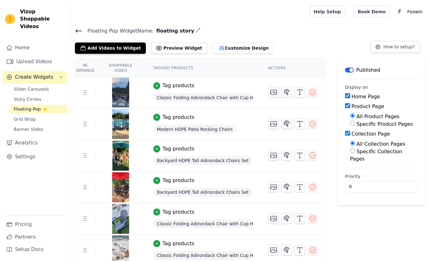
scroll to position [5, 0]
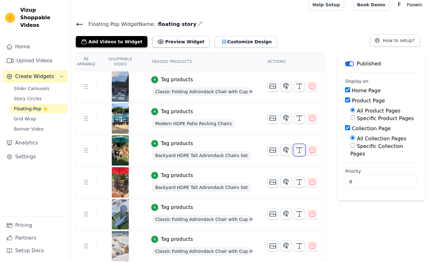
click at [303, 151] on icon "button" at bounding box center [300, 150] width 8 height 8
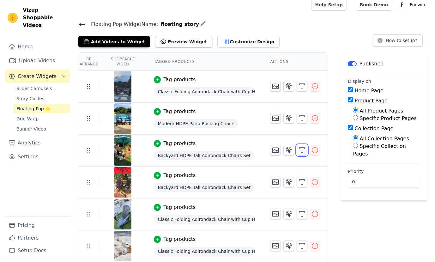
scroll to position [0, 0]
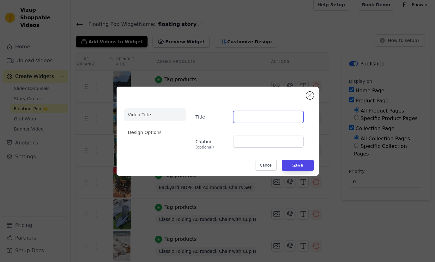
click at [272, 114] on input "Title" at bounding box center [268, 117] width 70 height 12
paste input "See How It Fits Your Home"
type input "See How It Fits Your Home"
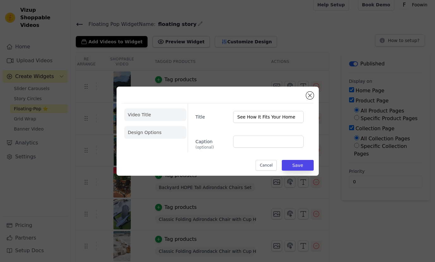
click at [162, 126] on li "Design Options" at bounding box center [155, 132] width 62 height 13
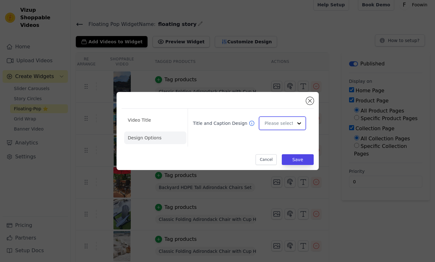
click at [271, 122] on input "Title and Caption Design" at bounding box center [278, 123] width 28 height 13
click at [277, 168] on div "Minimalist" at bounding box center [281, 164] width 45 height 13
click at [249, 122] on icon at bounding box center [252, 123] width 6 height 6
click at [278, 125] on input "Title and Caption Design" at bounding box center [278, 123] width 28 height 13
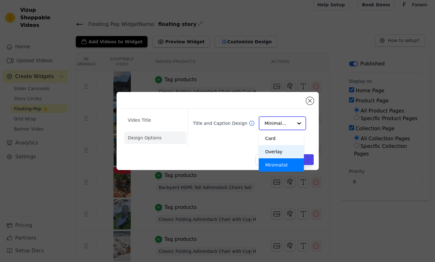
click at [279, 150] on div "Overlay" at bounding box center [281, 151] width 45 height 13
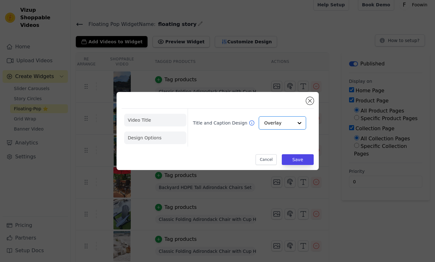
click at [142, 121] on li "Video Title" at bounding box center [155, 120] width 62 height 13
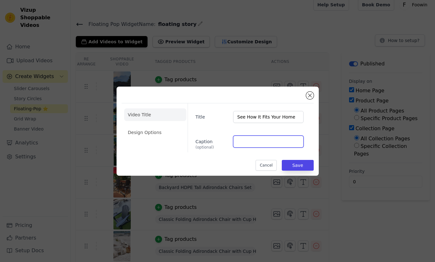
click at [276, 142] on input "Caption (optional)" at bounding box center [268, 142] width 70 height 12
type input "Shop Now"
click at [296, 165] on button "Save" at bounding box center [298, 165] width 32 height 11
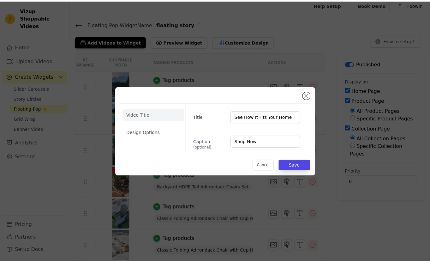
scroll to position [5, 0]
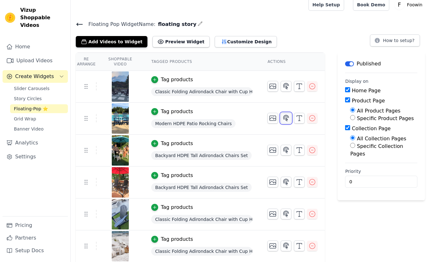
click at [292, 120] on button "button" at bounding box center [286, 118] width 11 height 11
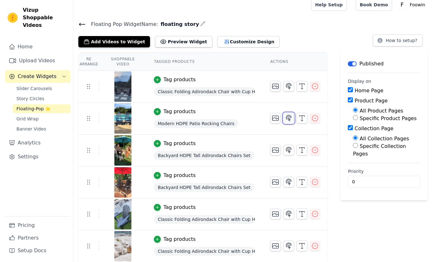
scroll to position [0, 0]
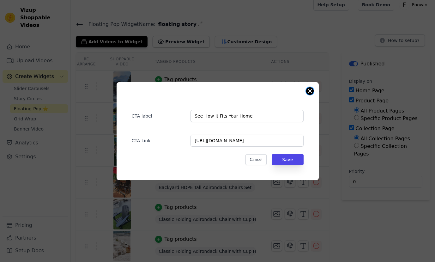
click at [311, 90] on button "Close modal" at bounding box center [310, 91] width 8 height 8
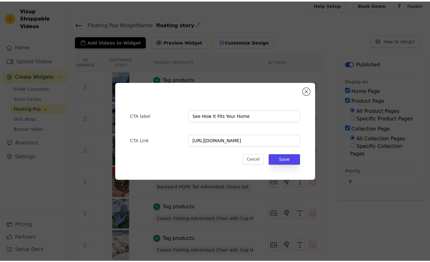
scroll to position [5, 0]
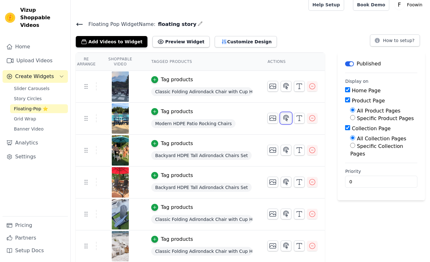
click at [290, 118] on icon "button" at bounding box center [286, 118] width 8 height 8
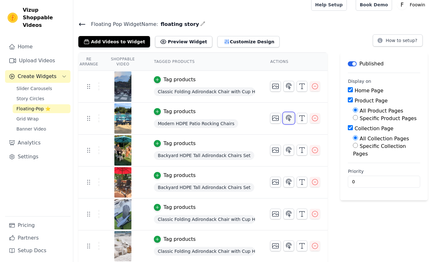
scroll to position [0, 0]
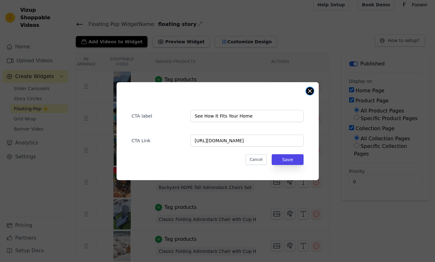
click at [310, 90] on button "Close modal" at bounding box center [310, 91] width 8 height 8
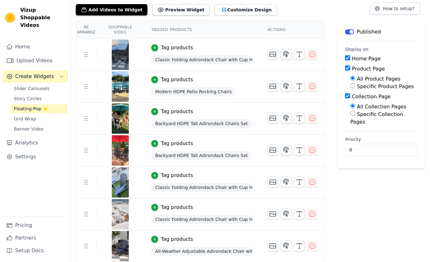
scroll to position [27, 0]
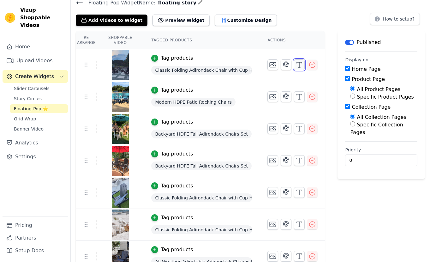
click at [299, 63] on icon "button" at bounding box center [300, 65] width 8 height 8
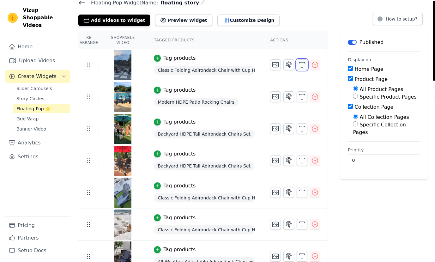
scroll to position [0, 0]
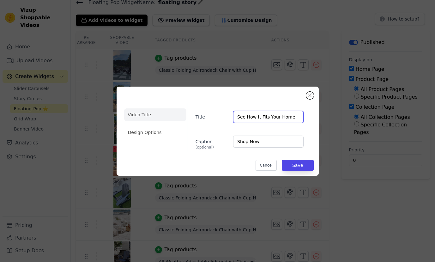
click at [281, 117] on input "See How It Fits Your Home" at bounding box center [268, 117] width 70 height 12
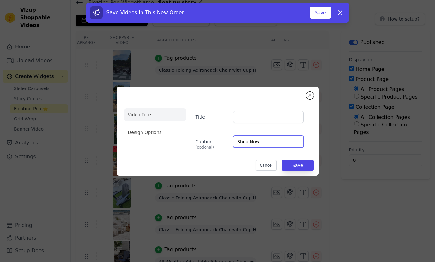
click at [259, 141] on input "Shop Now" at bounding box center [268, 142] width 70 height 12
type input "S"
click at [150, 132] on li "Design Options" at bounding box center [155, 132] width 62 height 13
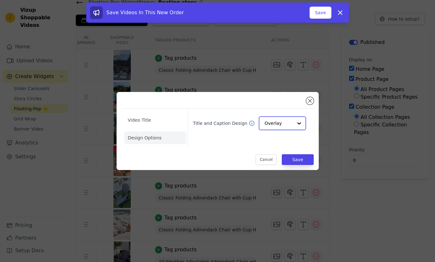
click at [279, 120] on input "Title and Caption Design" at bounding box center [278, 123] width 28 height 13
click at [294, 154] on button "Save" at bounding box center [298, 159] width 32 height 11
click at [305, 165] on div "Video Title Design Options Title and Caption Design Overlay Cancel Save" at bounding box center [218, 131] width 202 height 78
click at [300, 157] on button "Save" at bounding box center [298, 159] width 32 height 11
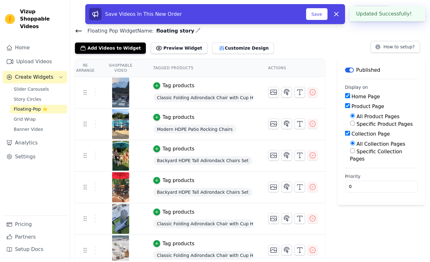
scroll to position [27, 0]
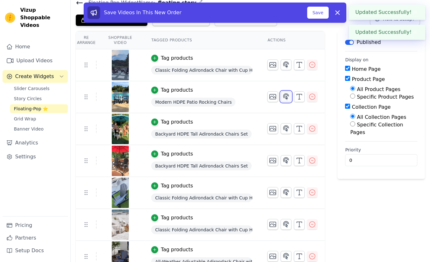
click at [286, 97] on button "button" at bounding box center [286, 96] width 11 height 11
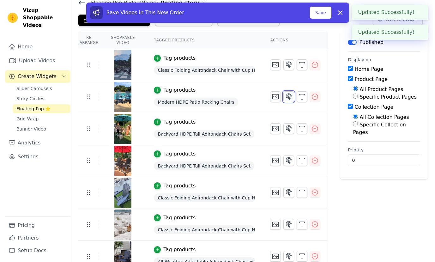
scroll to position [0, 0]
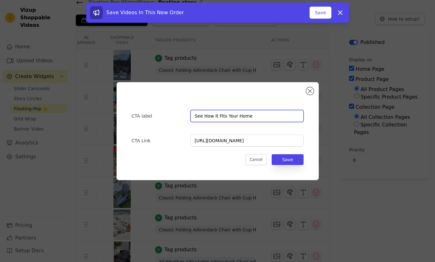
click at [256, 117] on input "See How It Fits Your Home" at bounding box center [246, 116] width 113 height 12
type input "See How It Fits Your Ho"
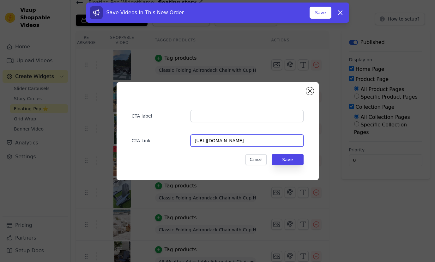
click at [218, 145] on input "[URL][DOMAIN_NAME]" at bounding box center [246, 141] width 113 height 12
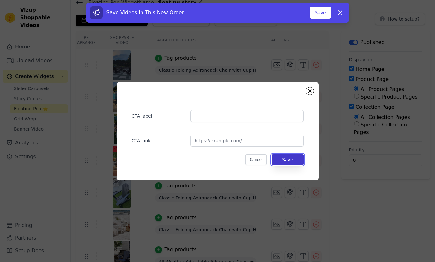
click at [300, 160] on button "Save" at bounding box center [288, 159] width 32 height 11
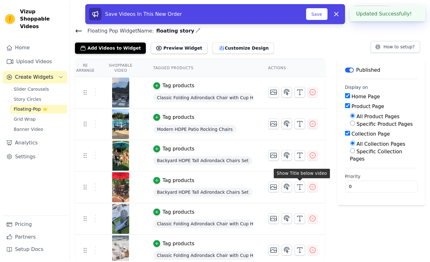
scroll to position [27, 0]
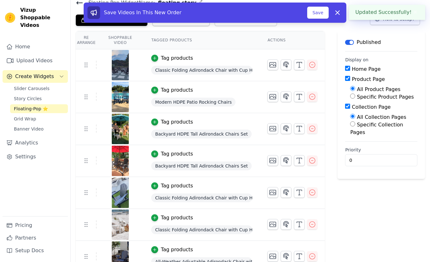
click at [373, 107] on label "Collection Page" at bounding box center [371, 107] width 39 height 6
click at [350, 107] on input "Collection Page" at bounding box center [347, 106] width 5 height 5
checkbox input "false"
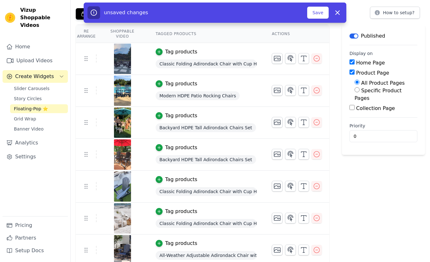
scroll to position [37, 0]
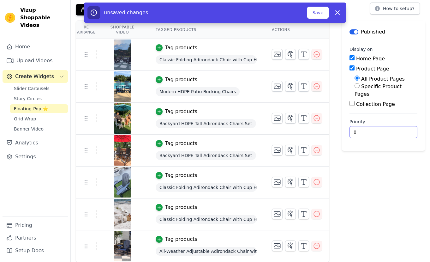
click at [371, 126] on input "0" at bounding box center [384, 132] width 68 height 12
click at [364, 189] on div "Label Published Display on Home Page Product Page All Product Pages Specific Pr…" at bounding box center [383, 142] width 83 height 242
click at [302, 54] on icon "button" at bounding box center [304, 55] width 8 height 8
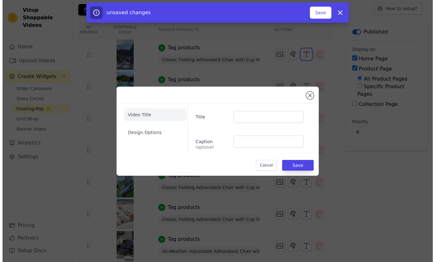
scroll to position [0, 0]
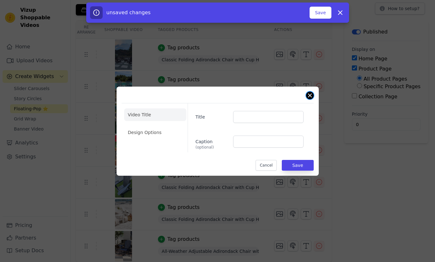
click at [309, 94] on button "Close modal" at bounding box center [310, 96] width 8 height 8
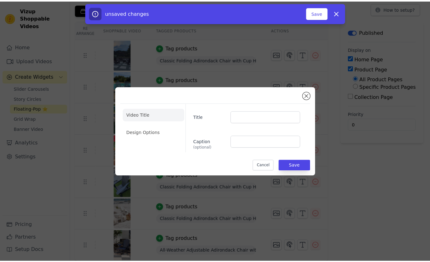
scroll to position [37, 0]
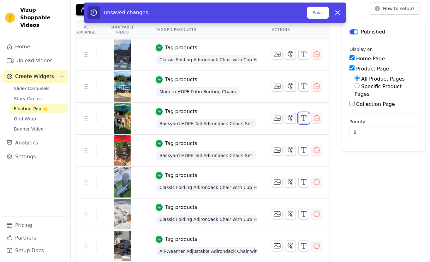
click at [304, 115] on icon "button" at bounding box center [304, 118] width 8 height 8
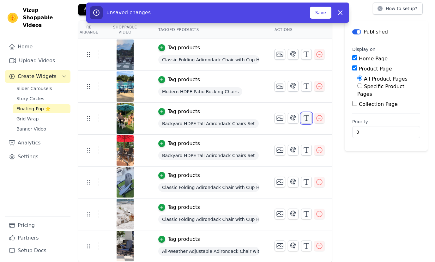
scroll to position [0, 0]
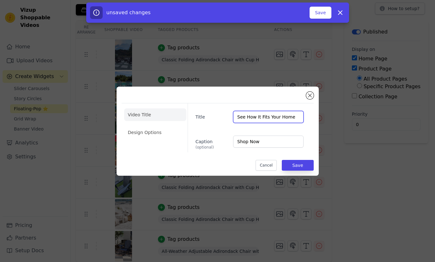
click at [295, 117] on input "See How It Fits Your Home" at bounding box center [268, 117] width 70 height 12
click at [263, 147] on div "Caption (optional) Shop Now" at bounding box center [250, 143] width 108 height 14
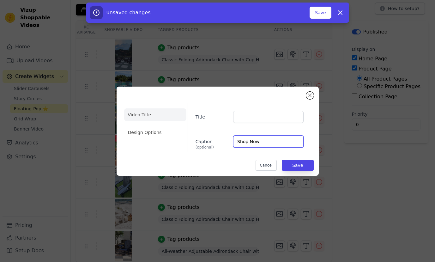
click at [263, 146] on input "Shop Now" at bounding box center [268, 142] width 70 height 12
click at [296, 162] on button "Save" at bounding box center [298, 165] width 32 height 11
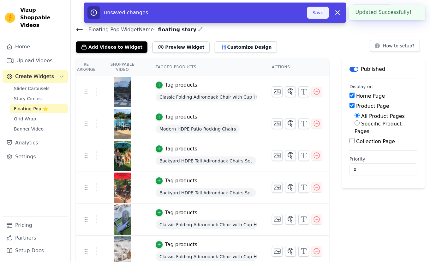
click at [322, 15] on button "Save" at bounding box center [317, 13] width 21 height 12
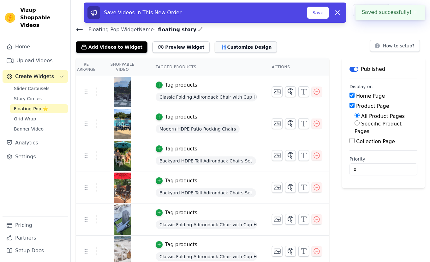
click at [245, 43] on button "Customize Design" at bounding box center [246, 46] width 62 height 11
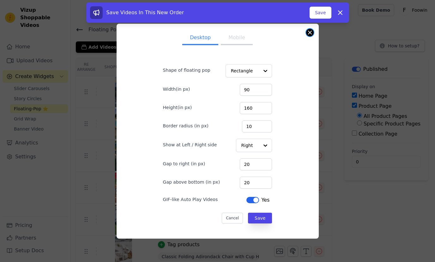
click at [310, 33] on button "Close modal" at bounding box center [310, 33] width 8 height 8
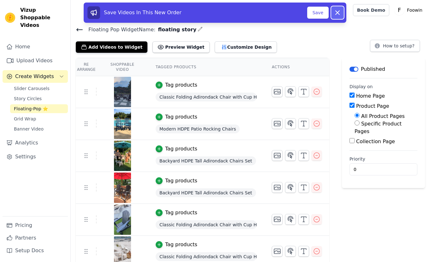
click at [336, 13] on icon at bounding box center [338, 13] width 8 height 8
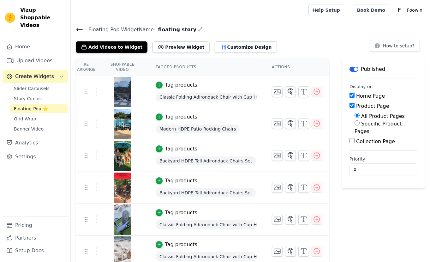
click at [81, 31] on icon at bounding box center [80, 30] width 8 height 8
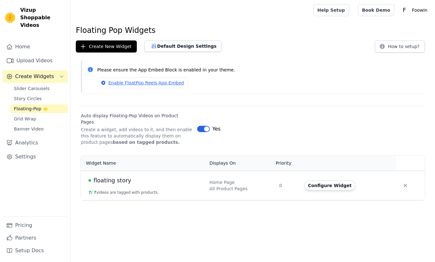
click at [287, 200] on html "Vizup Shoppable Videos Home Upload Videos Create Widgets Slider Carousels Story…" at bounding box center [217, 100] width 435 height 200
click at [167, 200] on html "Vizup Shoppable Videos Home Upload Videos Create Widgets Slider Carousels Story…" at bounding box center [217, 100] width 435 height 200
click at [30, 116] on span "Grid Wrap" at bounding box center [25, 119] width 22 height 6
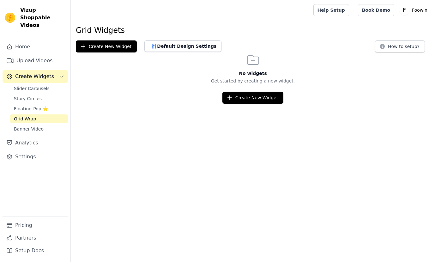
click at [145, 104] on html "Vizup Shoppable Videos Home Upload Videos Create Widgets Slider Carousels Story…" at bounding box center [217, 52] width 435 height 104
click at [133, 104] on html "Vizup Shoppable Videos Home Upload Videos Create Widgets Slider Carousels Story…" at bounding box center [217, 52] width 435 height 104
click at [37, 85] on span "Slider Carousels" at bounding box center [32, 88] width 36 height 6
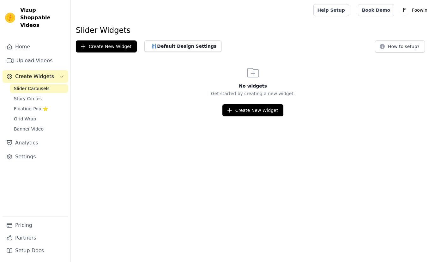
click at [166, 97] on div "No widgets Get started by creating a new widget. Create New Widget" at bounding box center [253, 90] width 364 height 51
click at [38, 126] on span "Banner Video" at bounding box center [29, 129] width 30 height 6
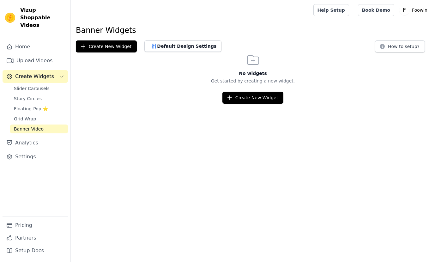
click at [166, 90] on div "No widgets Get started by creating a new widget. Create New Widget" at bounding box center [253, 77] width 364 height 51
click at [203, 104] on html "Vizup Shoppable Videos Home Upload Videos Create Widgets Slider Carousels Story…" at bounding box center [217, 52] width 435 height 104
click at [401, 45] on button "How to setup?" at bounding box center [400, 46] width 50 height 12
click at [47, 228] on link "Pricing" at bounding box center [35, 225] width 65 height 13
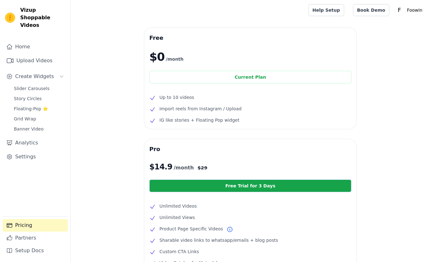
click at [26, 15] on span "Vizup Shoppable Videos" at bounding box center [42, 17] width 45 height 23
click at [25, 40] on link "Home" at bounding box center [35, 46] width 65 height 13
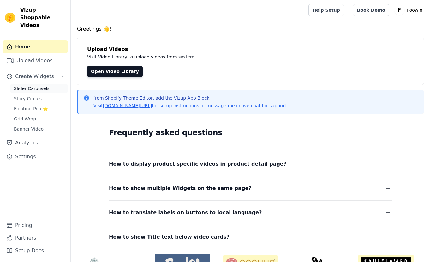
click at [34, 85] on span "Slider Carousels" at bounding box center [32, 88] width 36 height 6
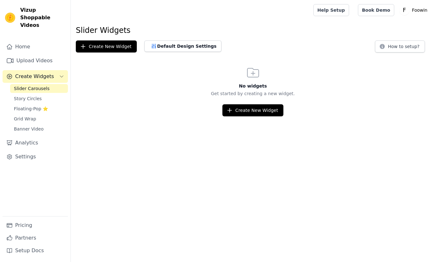
click at [147, 112] on div "Create New Widget" at bounding box center [253, 110] width 364 height 12
click at [249, 114] on button "Create New Widget" at bounding box center [252, 110] width 61 height 12
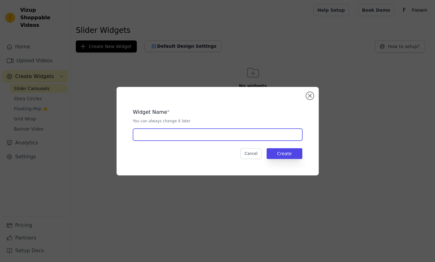
click at [221, 130] on input "text" at bounding box center [217, 135] width 169 height 12
drag, startPoint x: 153, startPoint y: 135, endPoint x: 220, endPoint y: 138, distance: 67.4
click at [216, 138] on input "Engage floating circle" at bounding box center [217, 135] width 169 height 12
type input "Engage slider"
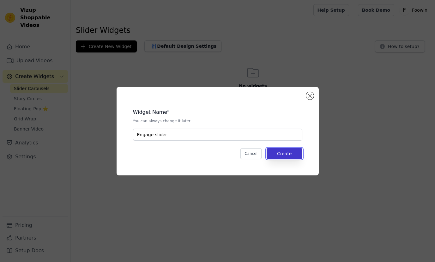
click at [299, 153] on button "Create" at bounding box center [285, 153] width 36 height 11
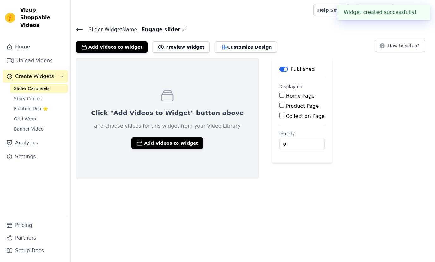
click at [176, 153] on div "Click "Add Videos to Widget" button above and choose videos for this widget fro…" at bounding box center [167, 118] width 183 height 121
click at [174, 145] on button "Add Videos to Widget" at bounding box center [167, 142] width 72 height 11
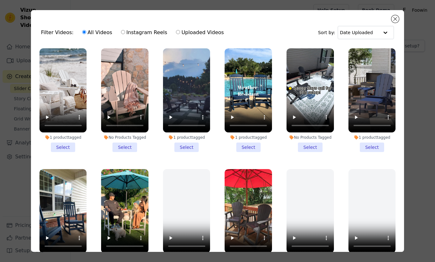
click at [64, 144] on li "1 product tagged Select" at bounding box center [62, 100] width 47 height 104
click at [0, 0] on input "1 product tagged Select" at bounding box center [0, 0] width 0 height 0
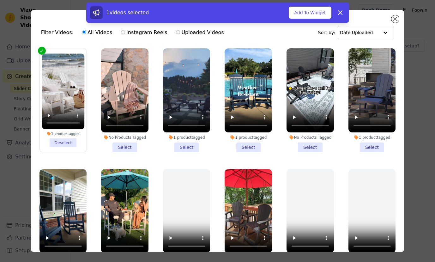
drag, startPoint x: 185, startPoint y: 144, endPoint x: 214, endPoint y: 145, distance: 29.1
click at [184, 144] on li "1 product tagged Select" at bounding box center [186, 100] width 47 height 104
click at [0, 0] on input "1 product tagged Select" at bounding box center [0, 0] width 0 height 0
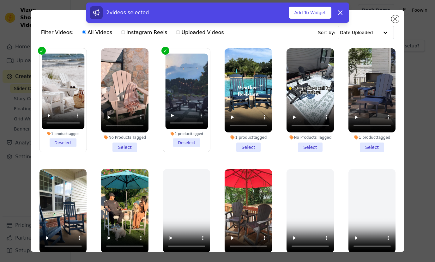
click at [251, 147] on li "1 product tagged Select" at bounding box center [248, 100] width 47 height 104
click at [0, 0] on input "1 product tagged Select" at bounding box center [0, 0] width 0 height 0
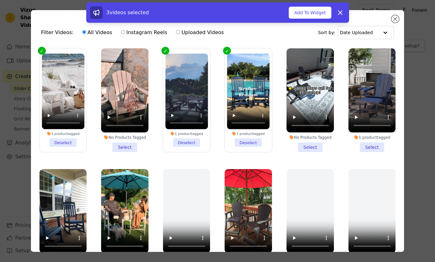
click at [364, 148] on li "1 product tagged Select" at bounding box center [371, 100] width 47 height 104
click at [0, 0] on input "1 product tagged Select" at bounding box center [0, 0] width 0 height 0
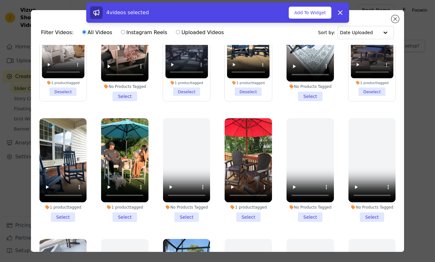
scroll to position [61, 0]
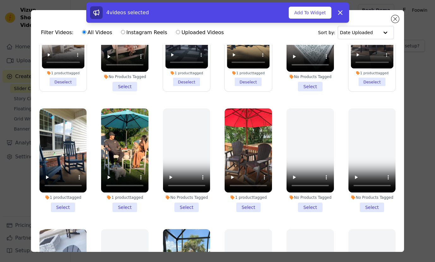
click at [64, 202] on li "1 product tagged Select" at bounding box center [62, 160] width 47 height 104
click at [0, 0] on input "1 product tagged Select" at bounding box center [0, 0] width 0 height 0
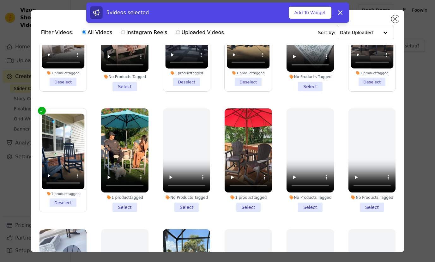
click at [118, 203] on li "1 product tagged Select" at bounding box center [124, 160] width 47 height 104
click at [0, 0] on input "1 product tagged Select" at bounding box center [0, 0] width 0 height 0
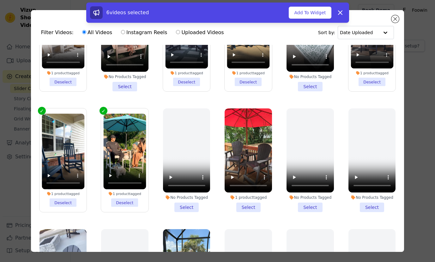
click at [250, 202] on li "1 product tagged Select" at bounding box center [248, 160] width 47 height 104
click at [0, 0] on input "1 product tagged Select" at bounding box center [0, 0] width 0 height 0
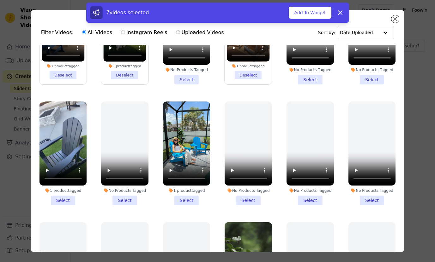
scroll to position [183, 0]
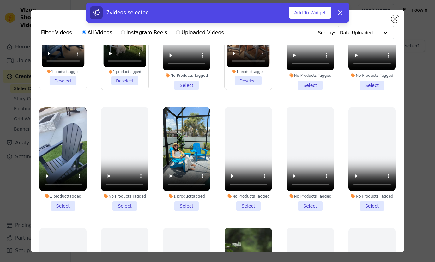
click at [188, 195] on li "1 product tagged Select" at bounding box center [186, 159] width 47 height 104
click at [0, 0] on input "1 product tagged Select" at bounding box center [0, 0] width 0 height 0
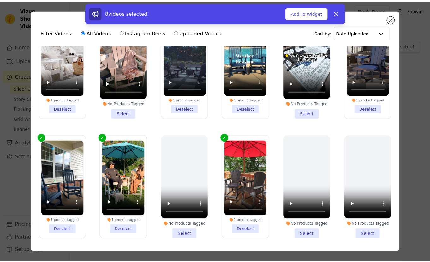
scroll to position [0, 0]
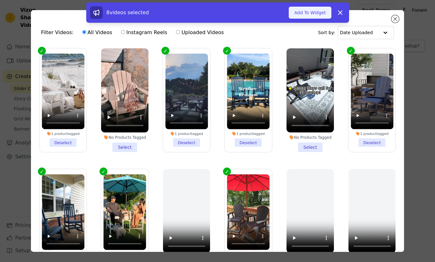
click at [310, 13] on button "Add To Widget" at bounding box center [310, 13] width 42 height 12
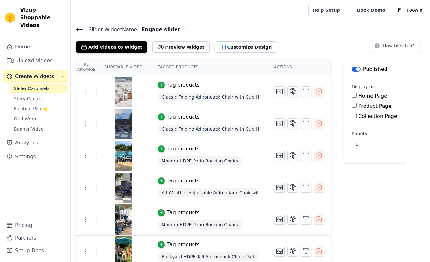
click at [356, 96] on input "Home Page" at bounding box center [354, 95] width 5 height 5
checkbox input "true"
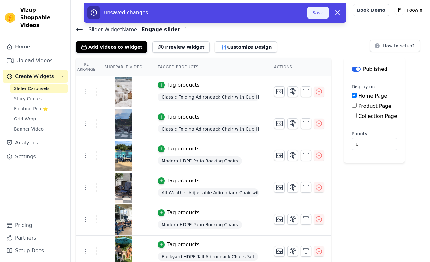
click at [314, 14] on button "Save" at bounding box center [317, 13] width 21 height 12
click at [224, 47] on button "Customize Design" at bounding box center [246, 46] width 62 height 11
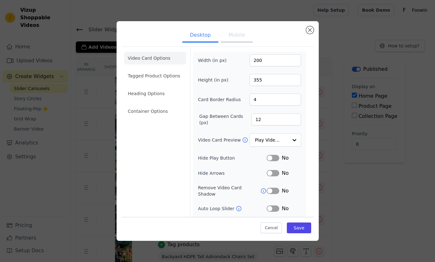
click at [315, 30] on div "Desktop Mobile Video Card Options Tagged Product Options Heading Options Contai…" at bounding box center [218, 131] width 202 height 220
click at [306, 30] on button "Close modal" at bounding box center [310, 30] width 8 height 8
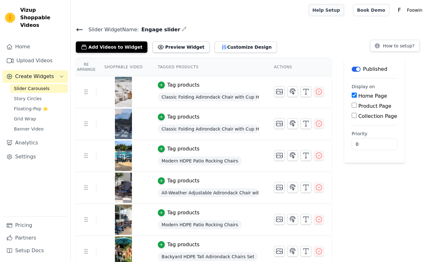
click at [329, 6] on link "Help Setup" at bounding box center [327, 10] width 36 height 12
click at [400, 47] on button "How to setup?" at bounding box center [395, 46] width 50 height 12
click at [215, 49] on button "Customize Design" at bounding box center [246, 46] width 62 height 11
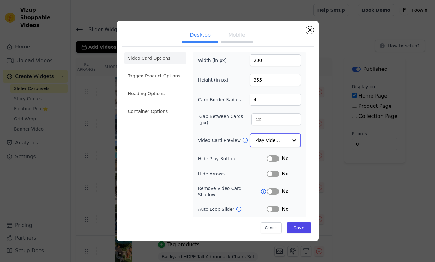
click at [264, 138] on input "Video Card Preview" at bounding box center [271, 140] width 33 height 13
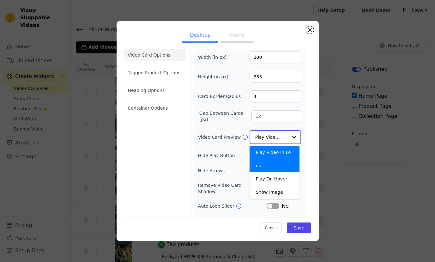
scroll to position [3, 0]
click at [274, 178] on div "Play On Hover" at bounding box center [275, 178] width 50 height 13
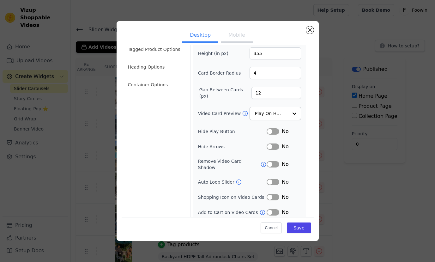
scroll to position [26, 0]
click at [271, 179] on button "Label" at bounding box center [273, 182] width 13 height 6
click at [271, 162] on button "Label" at bounding box center [273, 165] width 13 height 6
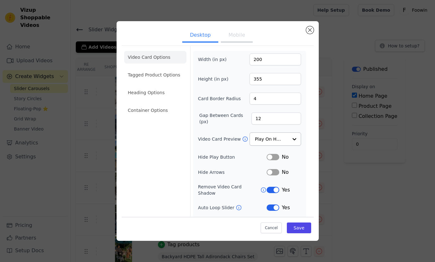
scroll to position [0, 0]
click at [170, 79] on li "Tagged Product Options" at bounding box center [155, 75] width 62 height 13
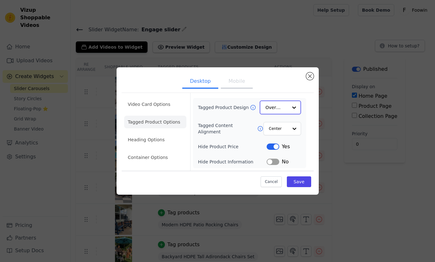
click at [282, 109] on input "Tagged Product Design" at bounding box center [276, 107] width 22 height 13
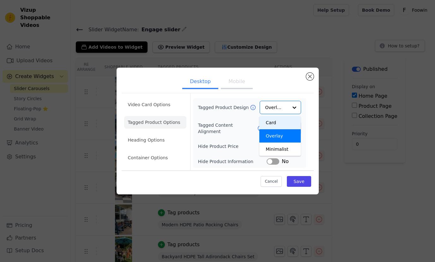
click at [281, 95] on form "Tagged Product Design Card Overlay Minimalist Option Overlay, selected. You are…" at bounding box center [249, 131] width 118 height 77
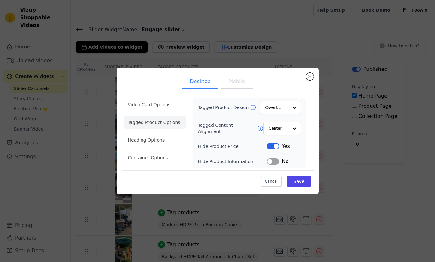
click at [272, 163] on button "Label" at bounding box center [273, 161] width 13 height 6
click at [161, 145] on li "Heading Options" at bounding box center [155, 140] width 62 height 13
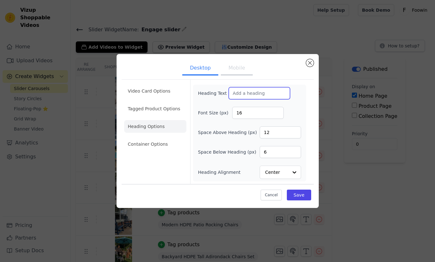
click at [250, 97] on input "Heading Text" at bounding box center [259, 93] width 61 height 12
paste input "See How It Fits Your Home"
type input "See How It Fits Your Home"
click at [145, 142] on li "Container Options" at bounding box center [155, 144] width 62 height 13
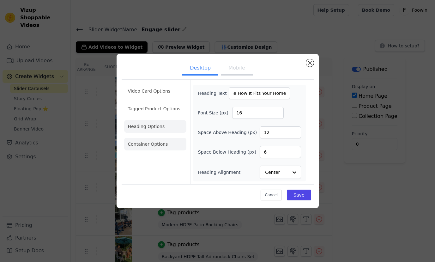
scroll to position [0, 0]
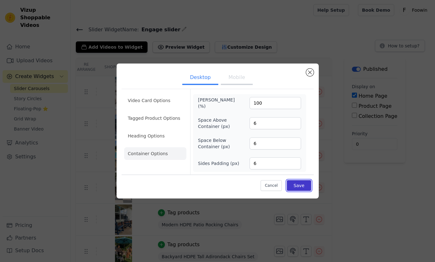
click at [296, 186] on button "Save" at bounding box center [299, 185] width 24 height 11
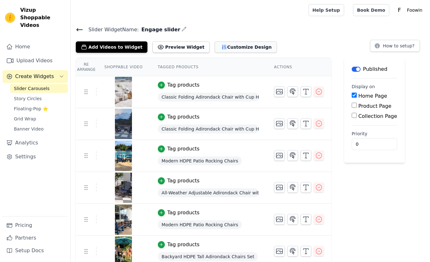
click at [224, 49] on button "Customize Design" at bounding box center [246, 46] width 62 height 11
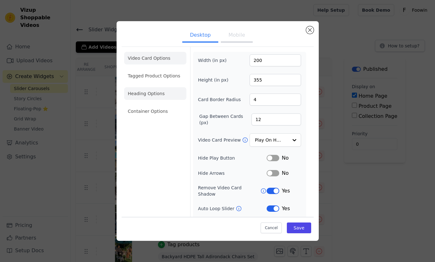
click at [160, 92] on li "Heading Options" at bounding box center [155, 93] width 62 height 13
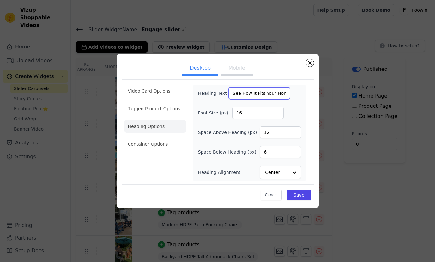
click at [252, 94] on input "See How It Fits Your Home" at bounding box center [259, 93] width 61 height 12
click at [304, 107] on div "Heading Text Font Size (px) 16 Space Above Heading (px) 12 Space Below Heading …" at bounding box center [249, 133] width 113 height 97
click at [303, 193] on button "Save" at bounding box center [299, 195] width 24 height 11
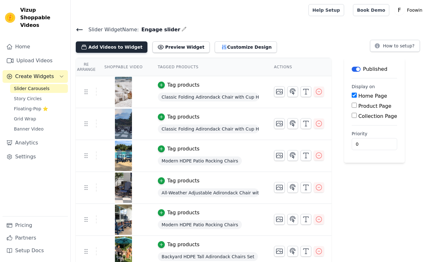
click at [93, 45] on button "Add Videos to Widget" at bounding box center [112, 46] width 72 height 11
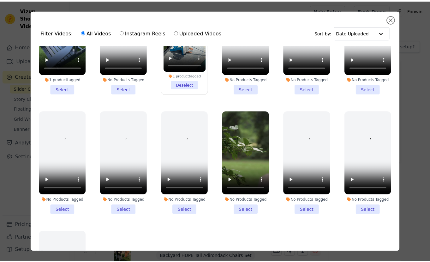
scroll to position [353, 0]
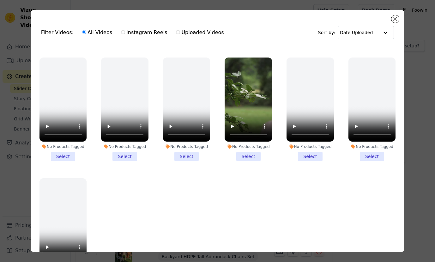
click at [244, 145] on li "No Products Tagged Select" at bounding box center [248, 109] width 47 height 104
click at [0, 0] on input "No Products Tagged Select" at bounding box center [0, 0] width 0 height 0
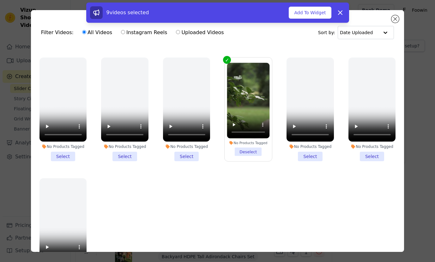
click at [244, 141] on div "No Products Tagged" at bounding box center [248, 143] width 43 height 4
click at [0, 0] on input "No Products Tagged Deselect" at bounding box center [0, 0] width 0 height 0
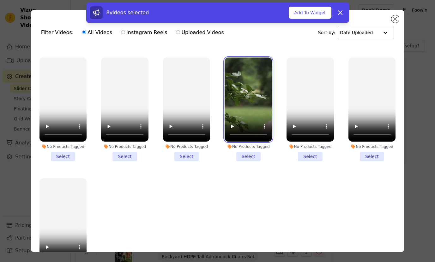
click at [246, 108] on video at bounding box center [248, 99] width 47 height 84
click at [245, 148] on li "No Products Tagged Select" at bounding box center [248, 109] width 47 height 104
click at [0, 0] on input "No Products Tagged Select" at bounding box center [0, 0] width 0 height 0
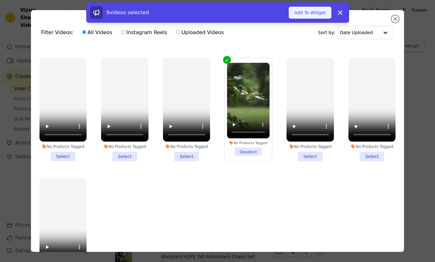
click at [297, 13] on button "Add To Widget" at bounding box center [310, 13] width 42 height 12
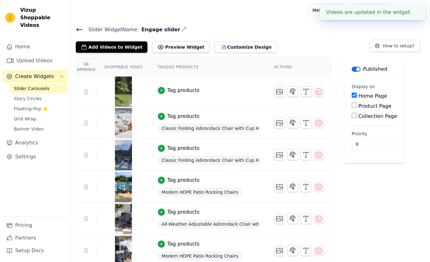
click at [165, 89] on button "Tag products" at bounding box center [179, 91] width 42 height 8
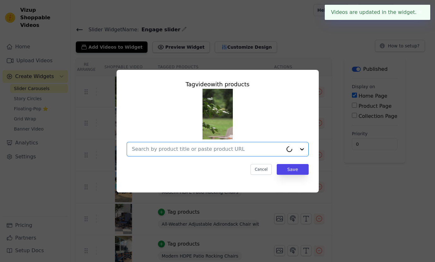
click at [211, 151] on input "text" at bounding box center [207, 149] width 151 height 8
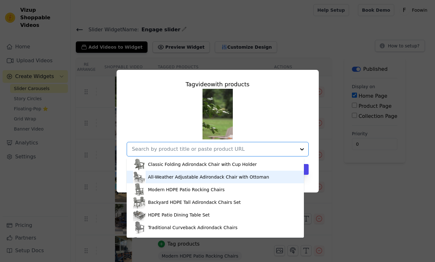
click at [215, 173] on div "All-Weather Adjustable Adirondack Chair with Ottoman" at bounding box center [215, 177] width 165 height 13
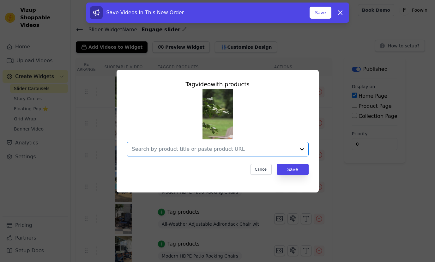
click at [238, 147] on input "text" at bounding box center [214, 149] width 164 height 8
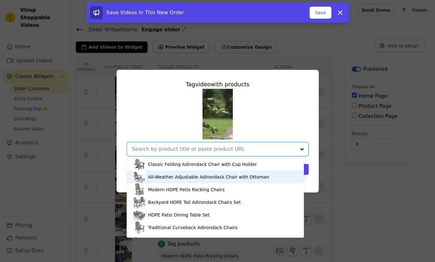
click at [204, 181] on div "All-Weather Adjustable Adirondack Chair with Ottoman" at bounding box center [215, 177] width 165 height 13
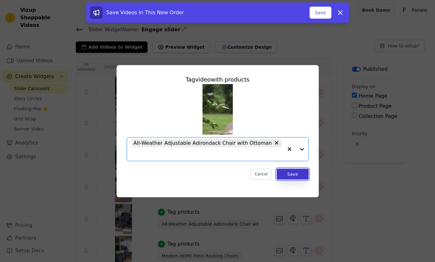
click at [293, 174] on button "Save" at bounding box center [293, 174] width 32 height 11
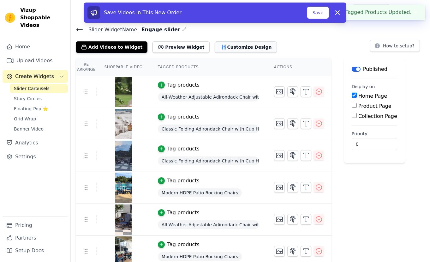
click at [218, 48] on button "Customize Design" at bounding box center [246, 46] width 62 height 11
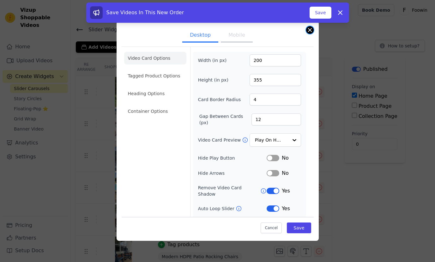
click at [309, 30] on button "Close modal" at bounding box center [310, 30] width 8 height 8
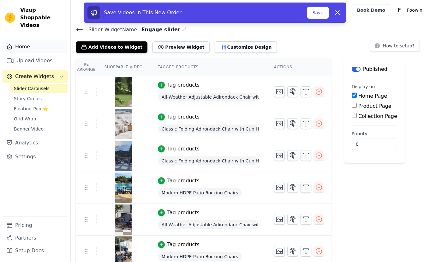
click at [42, 40] on link "Home" at bounding box center [35, 46] width 65 height 13
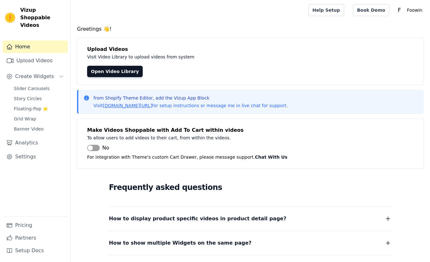
click at [42, 40] on link "Home" at bounding box center [35, 46] width 65 height 13
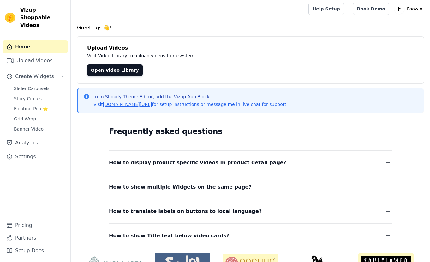
scroll to position [39, 0]
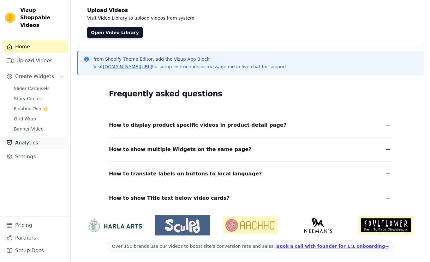
click at [31, 138] on link "Analytics" at bounding box center [35, 142] width 65 height 13
